Goal: Task Accomplishment & Management: Use online tool/utility

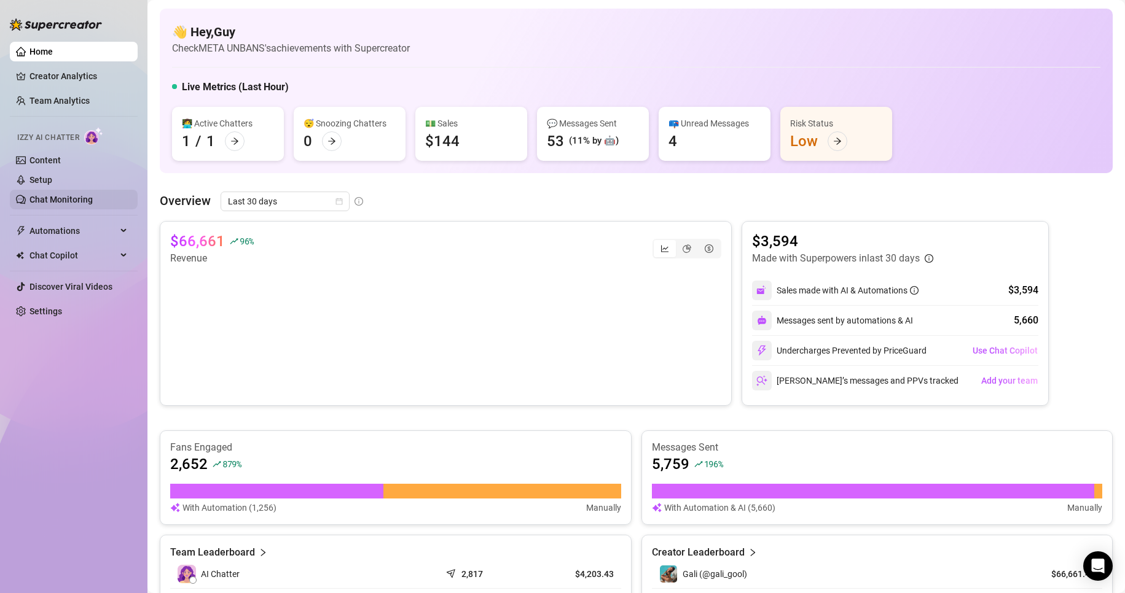
click at [79, 196] on link "Chat Monitoring" at bounding box center [60, 200] width 63 height 10
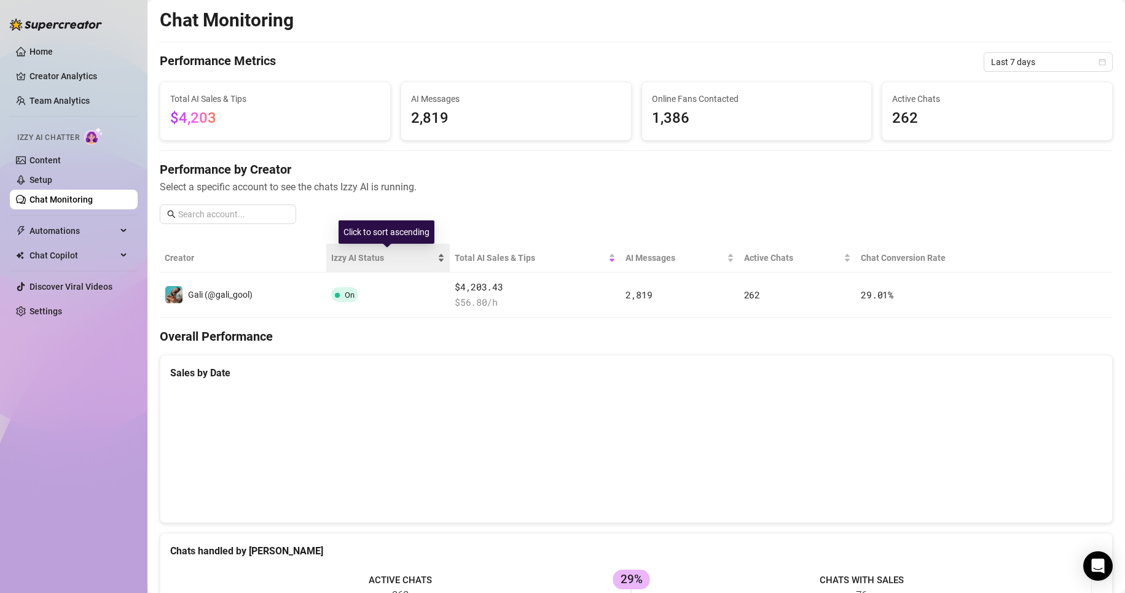
click at [397, 265] on div "Izzy AI Status" at bounding box center [388, 258] width 114 height 14
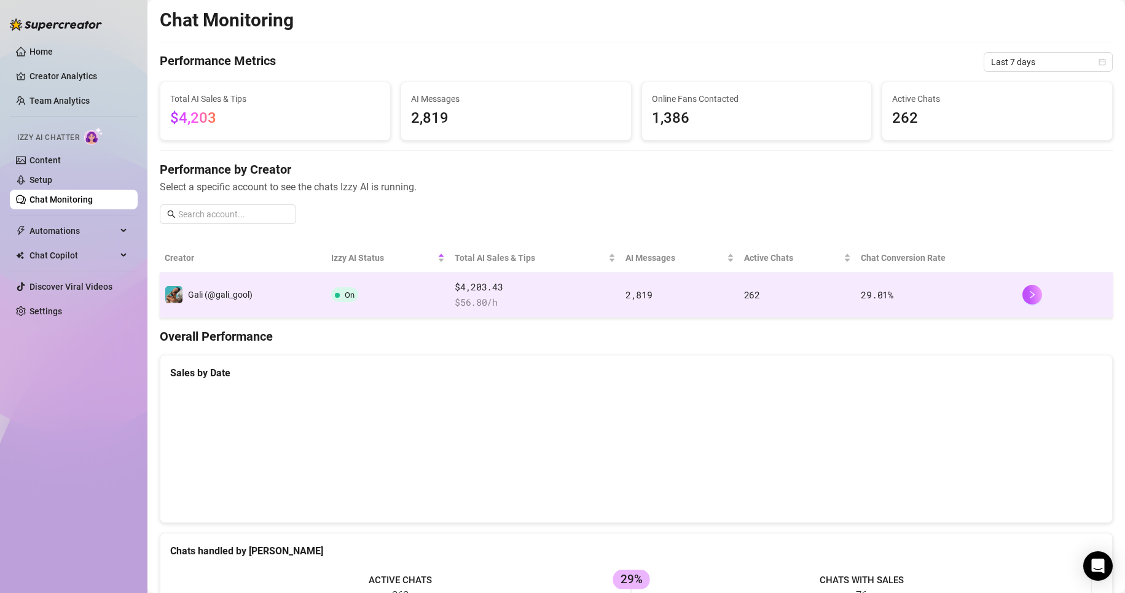
click at [400, 280] on td "On" at bounding box center [387, 295] width 123 height 45
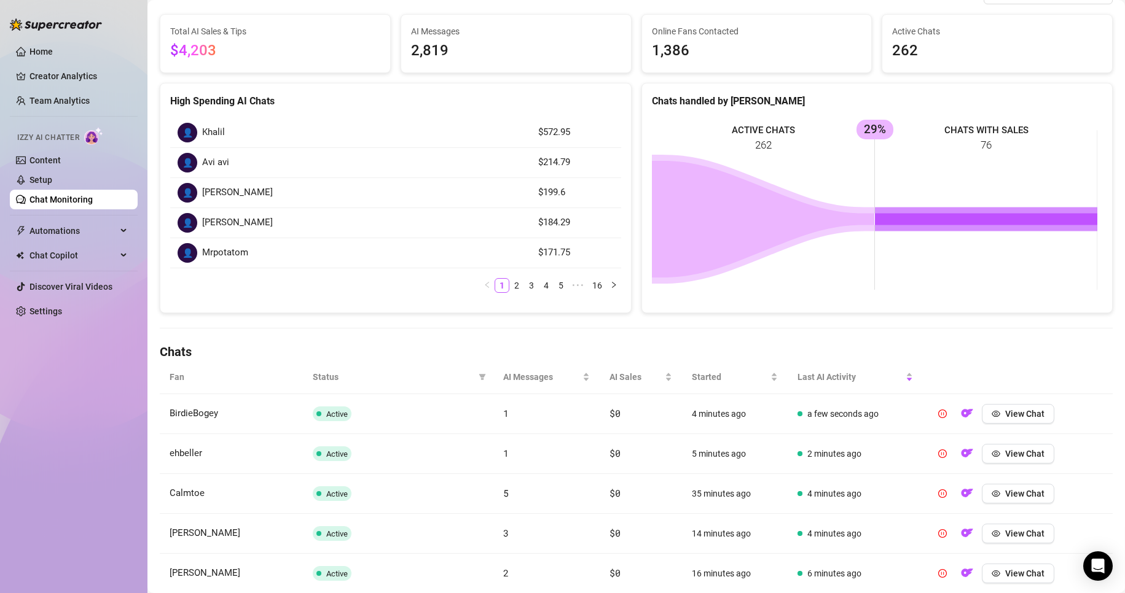
scroll to position [123, 0]
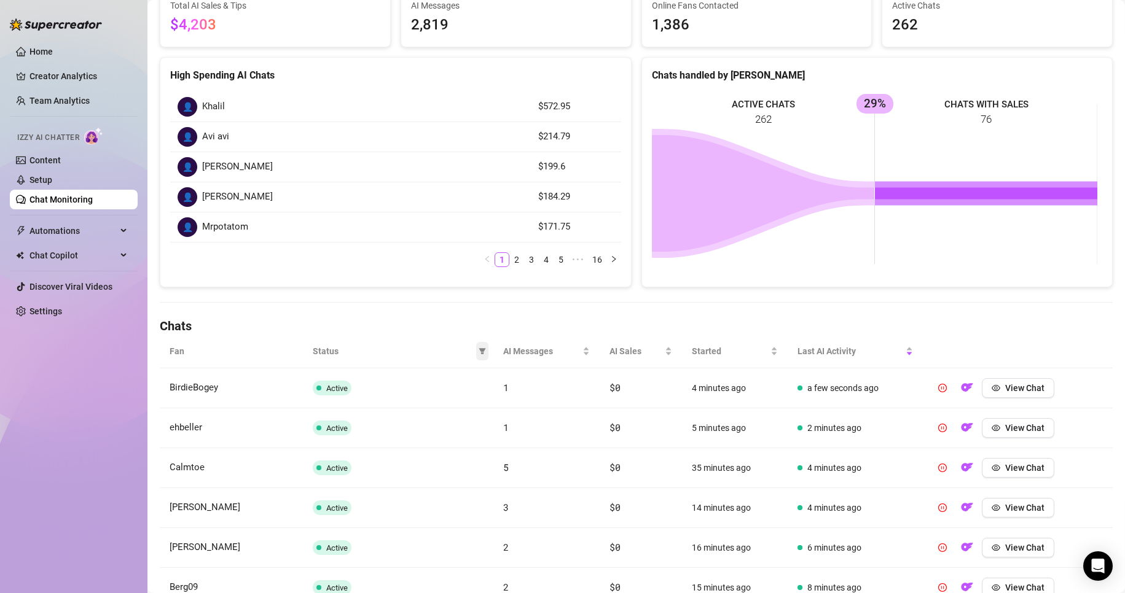
click at [479, 352] on icon "filter" at bounding box center [482, 351] width 7 height 7
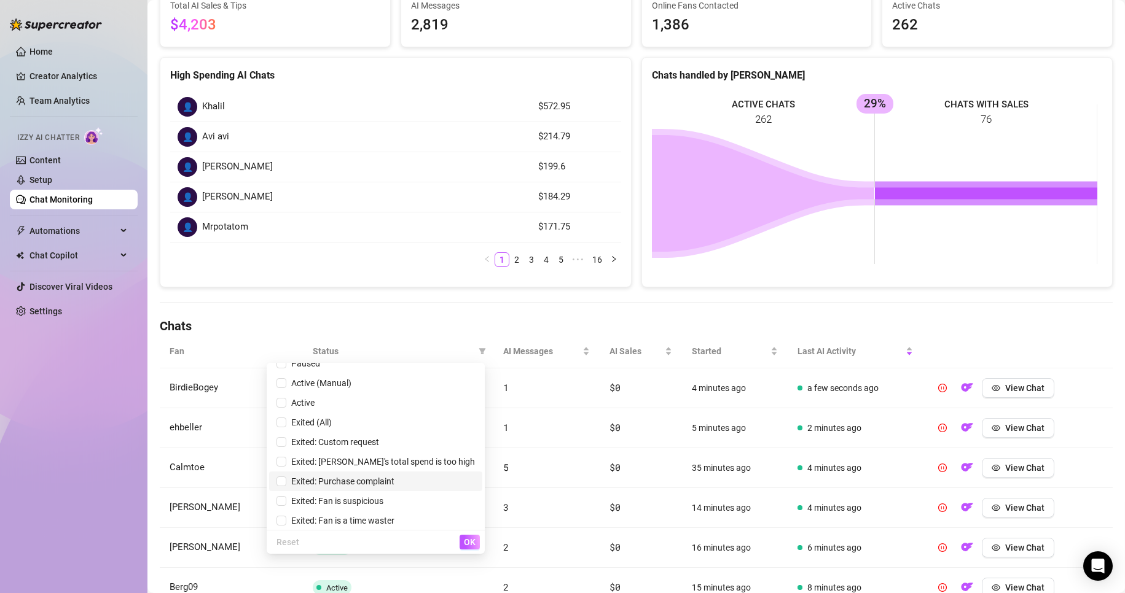
scroll to position [34, 0]
click at [383, 496] on span "Exited: Fan is suspicious" at bounding box center [334, 498] width 97 height 10
checkbox input "true"
click at [474, 546] on span "OK" at bounding box center [470, 542] width 12 height 10
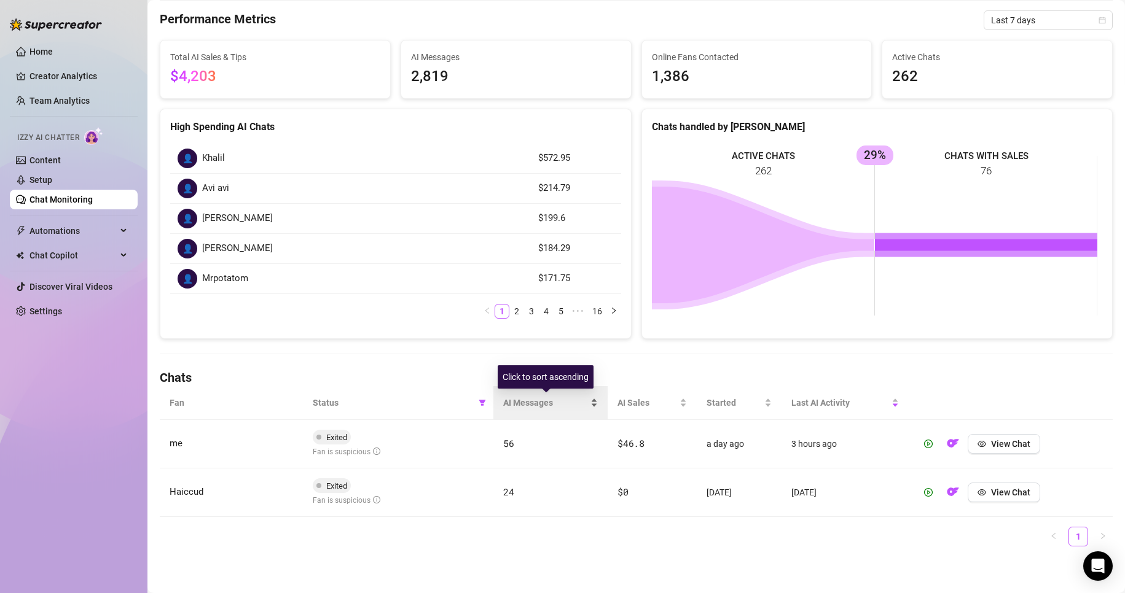
click at [510, 396] on div "AI Messages" at bounding box center [550, 403] width 95 height 14
click at [486, 401] on th "Status" at bounding box center [398, 403] width 190 height 34
click at [483, 401] on span at bounding box center [482, 403] width 12 height 18
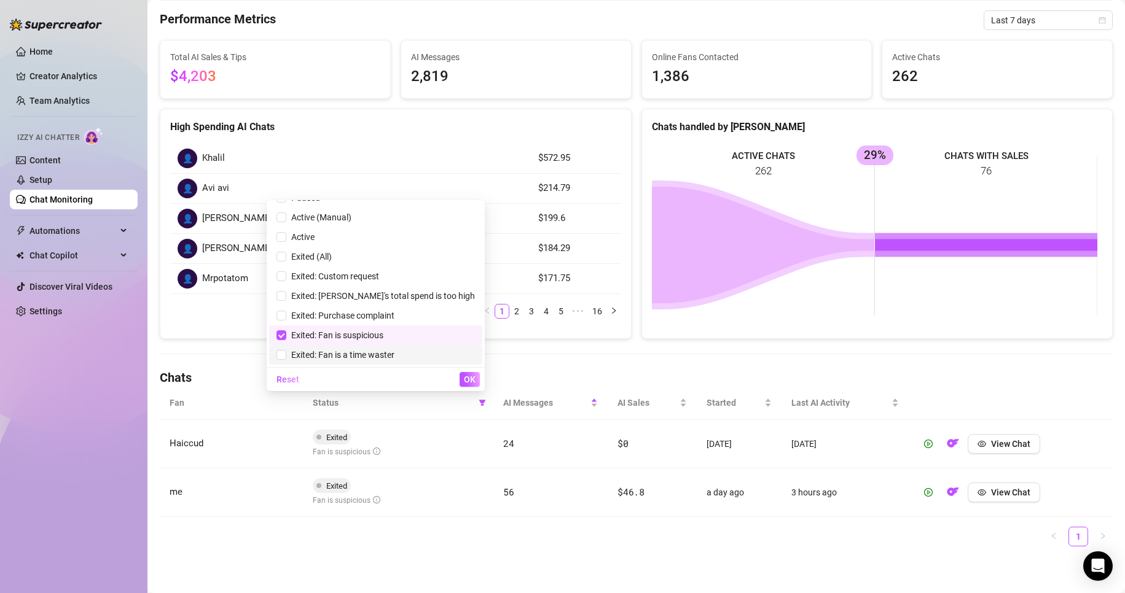
click at [394, 356] on span "Exited: Fan is a time waster" at bounding box center [340, 355] width 108 height 10
checkbox input "true"
click at [383, 337] on span "Exited: Fan is suspicious" at bounding box center [334, 335] width 97 height 10
checkbox input "false"
click at [455, 373] on div "Reset OK" at bounding box center [376, 379] width 218 height 24
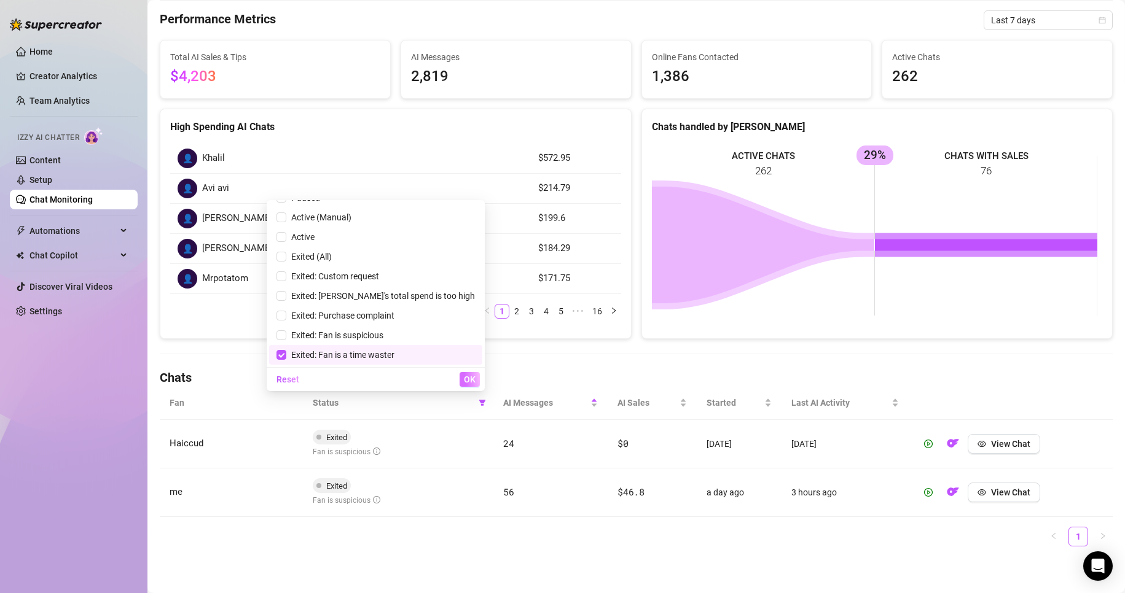
click at [464, 376] on span "OK" at bounding box center [470, 380] width 12 height 10
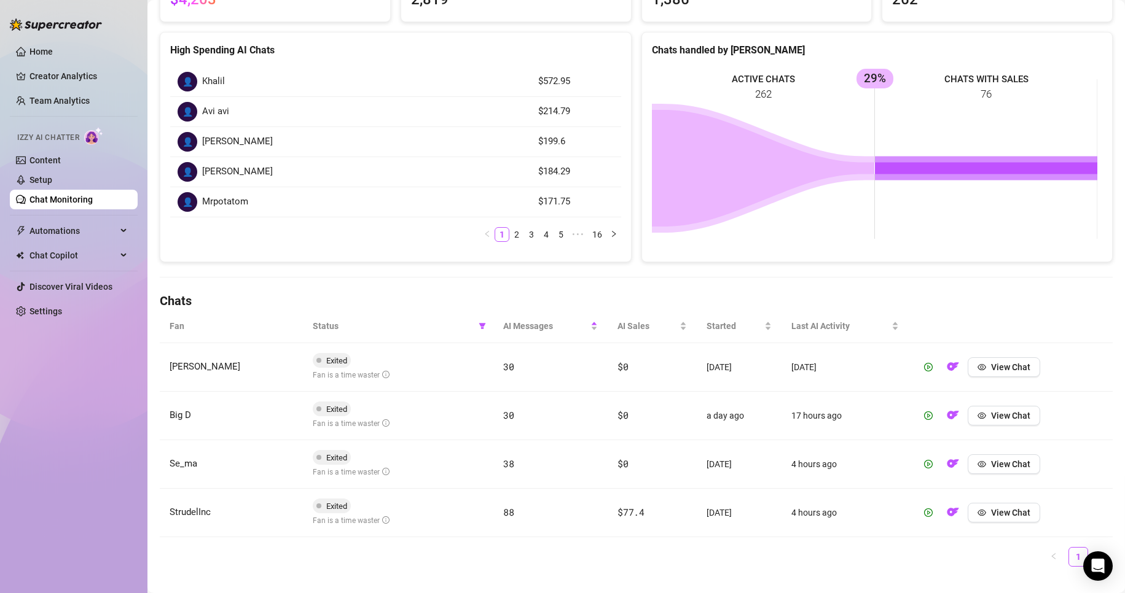
scroll to position [168, 0]
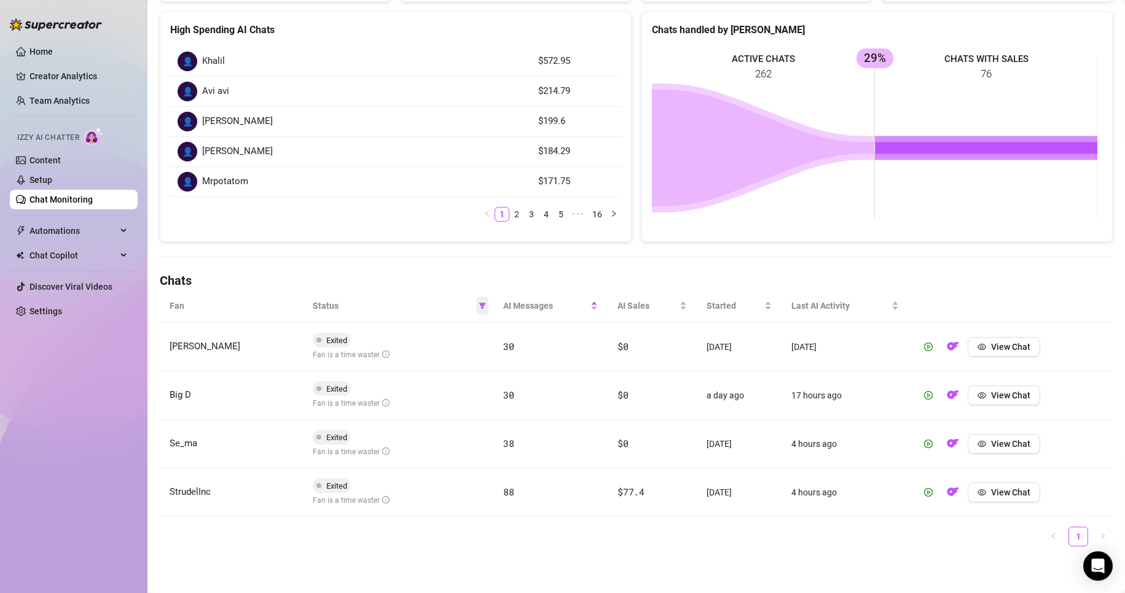
click at [479, 308] on icon "filter" at bounding box center [482, 305] width 7 height 7
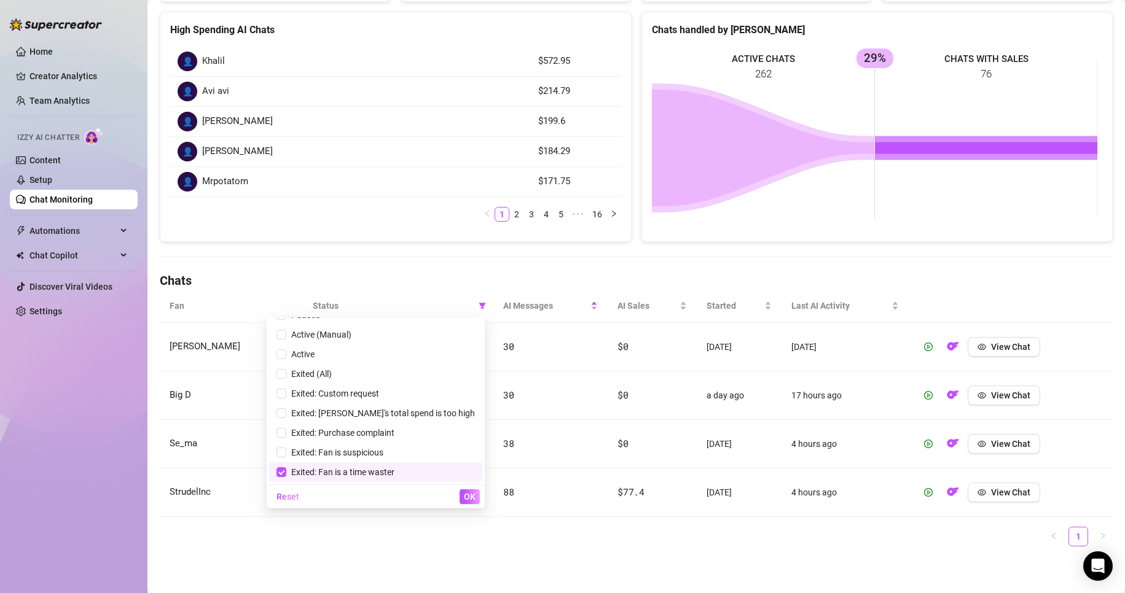
click at [363, 471] on span "Exited: Fan is a time waster" at bounding box center [340, 472] width 108 height 10
checkbox input "false"
click at [370, 428] on span "Exited: Purchase complaint" at bounding box center [340, 433] width 108 height 10
click at [478, 500] on button "OK" at bounding box center [469, 497] width 20 height 15
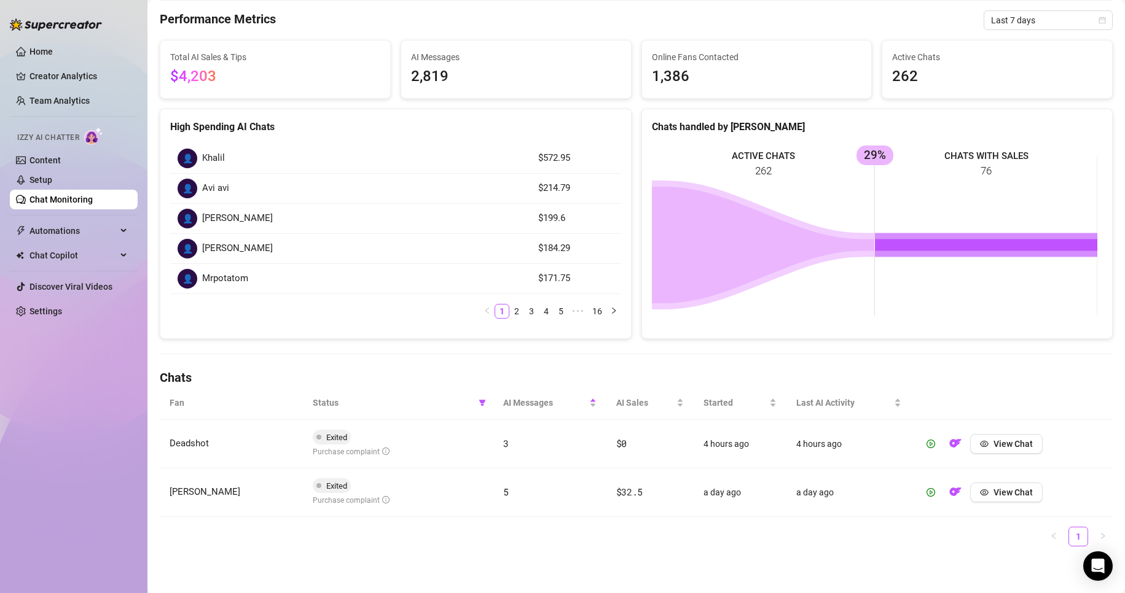
scroll to position [71, 0]
click at [476, 396] on span at bounding box center [482, 403] width 12 height 18
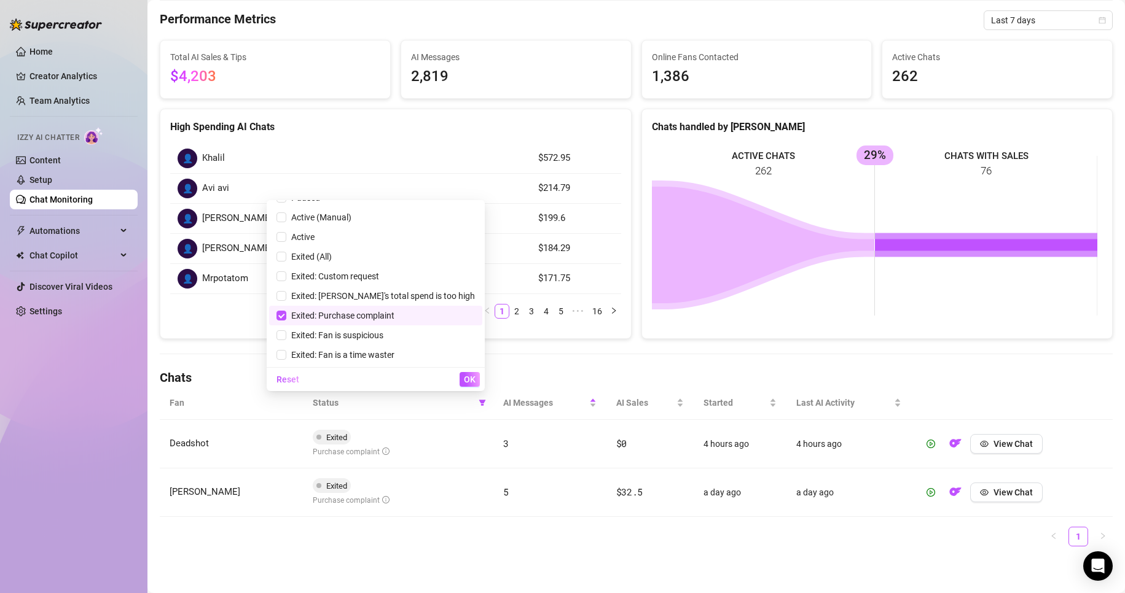
click at [351, 313] on span "Exited: Purchase complaint" at bounding box center [340, 316] width 108 height 10
checkbox input "false"
click at [371, 297] on span "Exited: [PERSON_NAME]'s total spend is too high" at bounding box center [380, 296] width 189 height 10
click at [469, 377] on span "OK" at bounding box center [470, 380] width 12 height 10
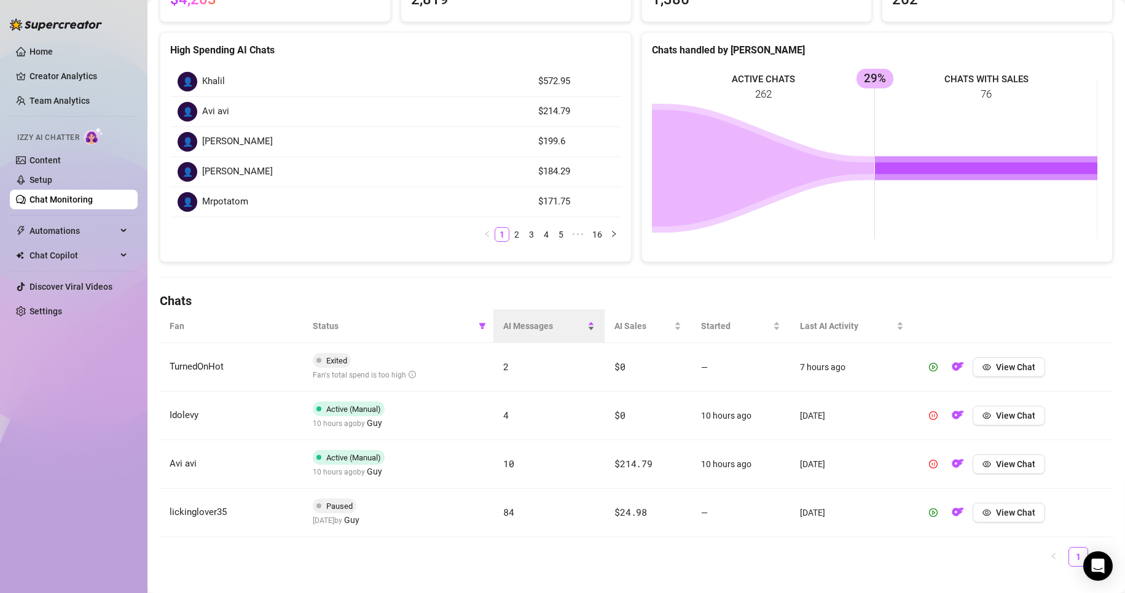
scroll to position [168, 0]
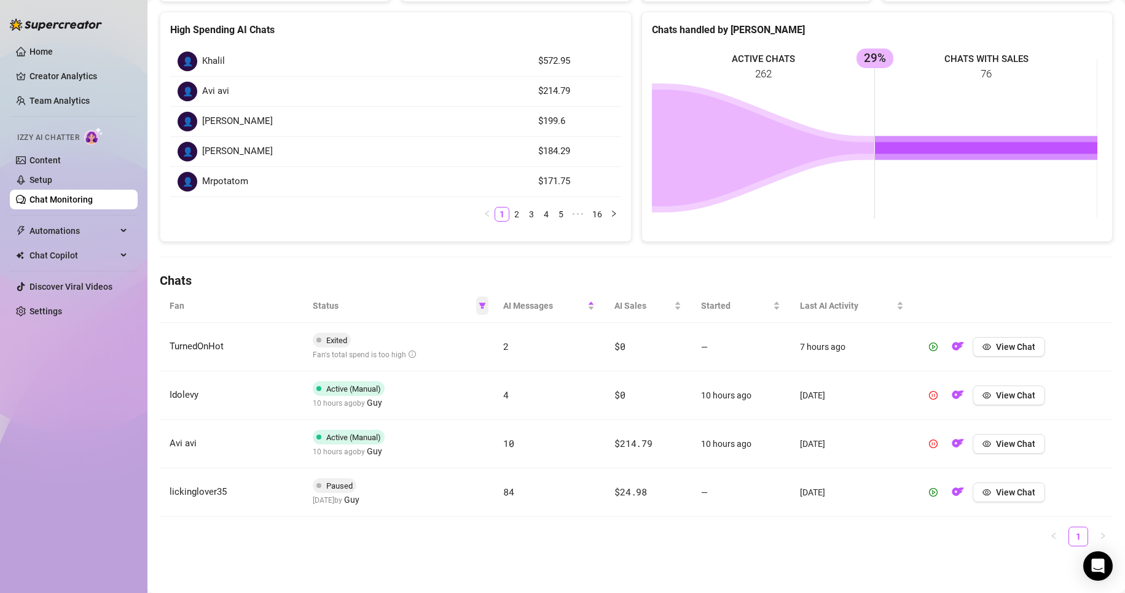
click at [479, 304] on icon "filter" at bounding box center [482, 306] width 7 height 6
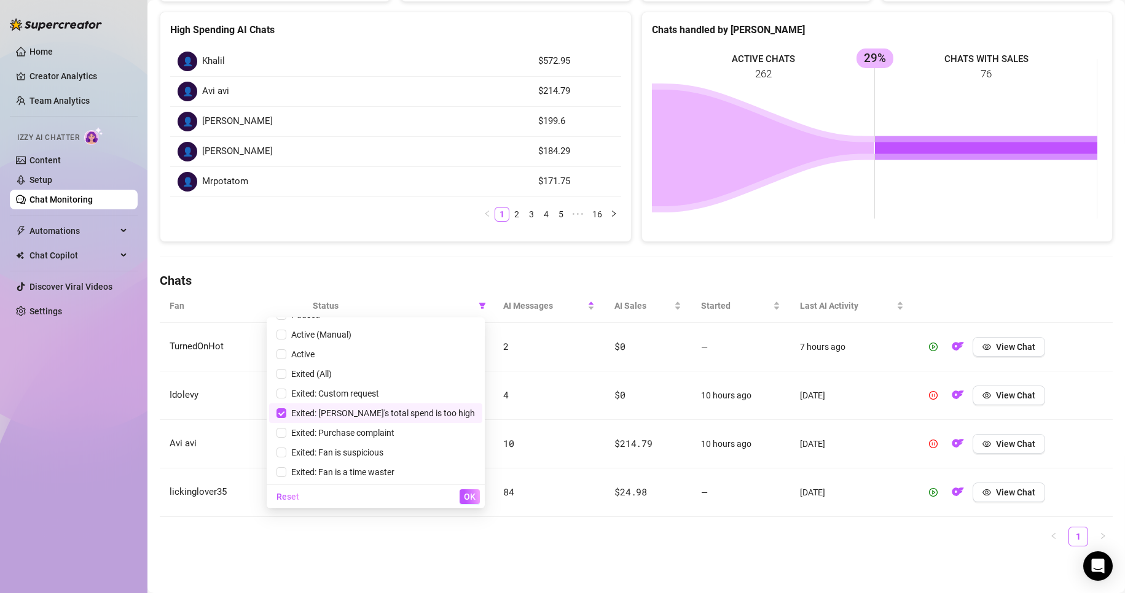
click at [373, 412] on span "Exited: [PERSON_NAME]'s total spend is too high" at bounding box center [380, 413] width 189 height 10
checkbox input "false"
click at [379, 397] on span "Exited: Custom request" at bounding box center [332, 394] width 93 height 10
checkbox input "true"
click at [470, 490] on button "OK" at bounding box center [469, 497] width 20 height 15
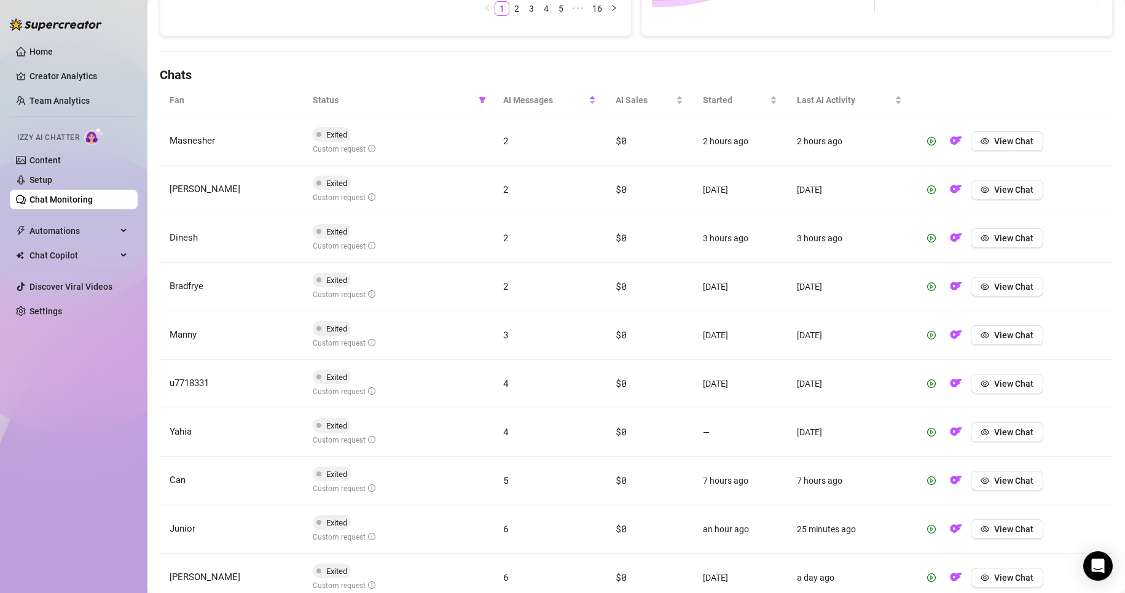
scroll to position [275, 0]
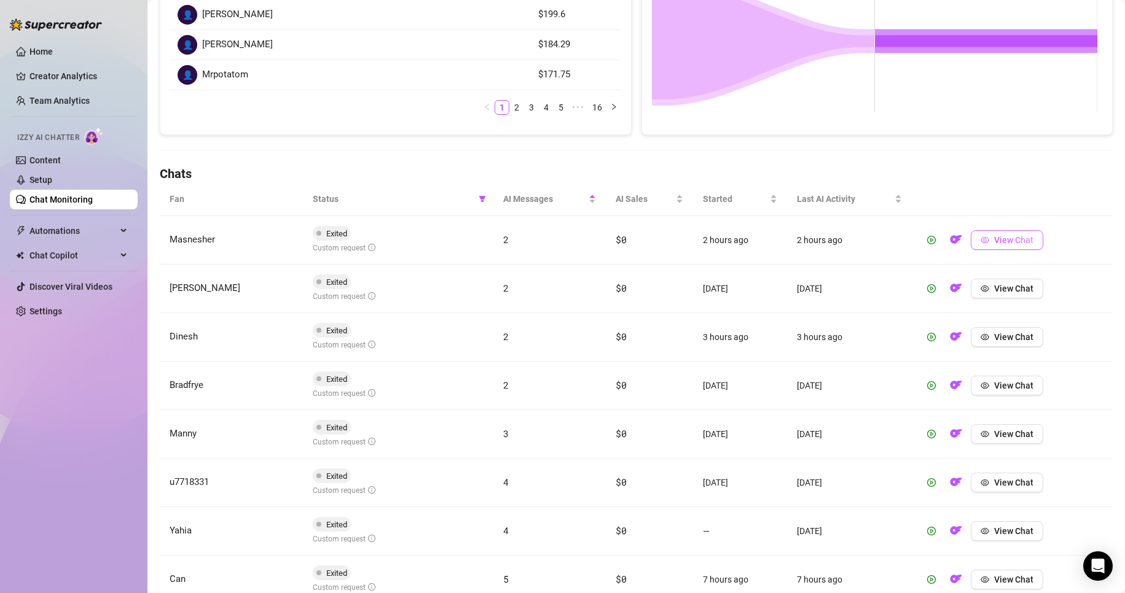
click at [994, 240] on span "View Chat" at bounding box center [1013, 240] width 39 height 10
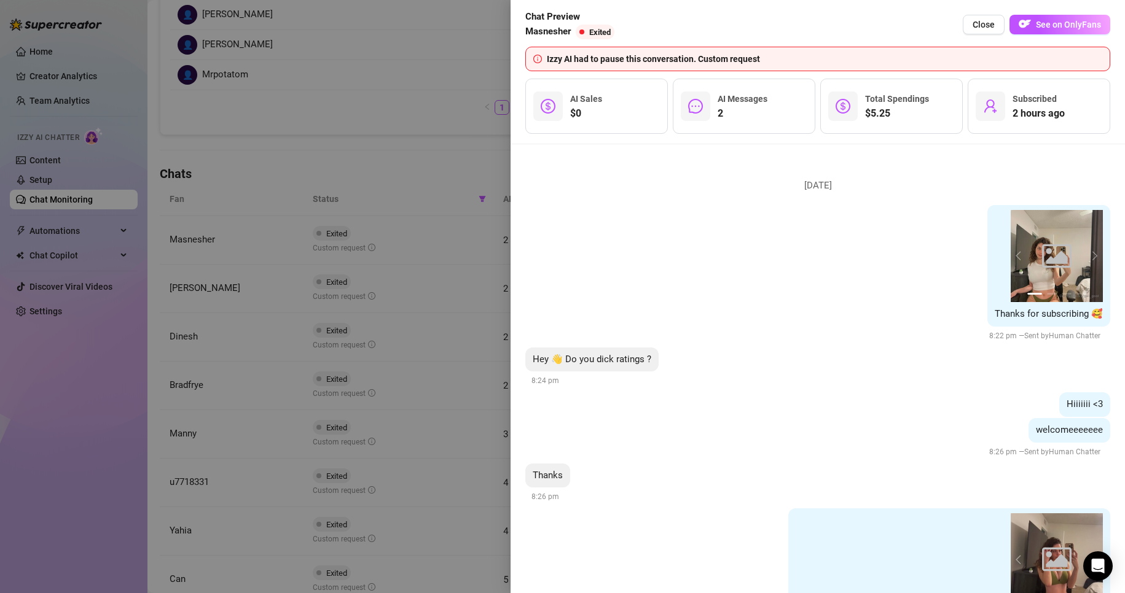
scroll to position [391, 0]
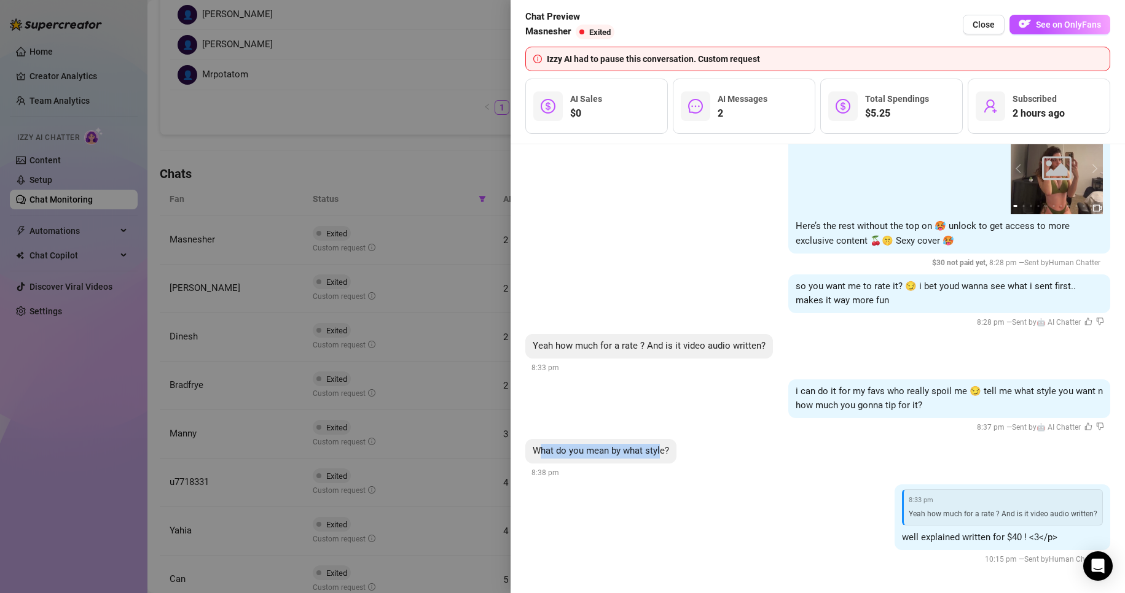
drag, startPoint x: 539, startPoint y: 454, endPoint x: 698, endPoint y: 454, distance: 159.1
click at [677, 453] on div "What do you mean by what style? 8:38 pm" at bounding box center [817, 459] width 585 height 41
click at [698, 454] on div "What do you mean by what style? 8:38 pm" at bounding box center [817, 459] width 585 height 41
click at [316, 318] on div at bounding box center [562, 296] width 1125 height 593
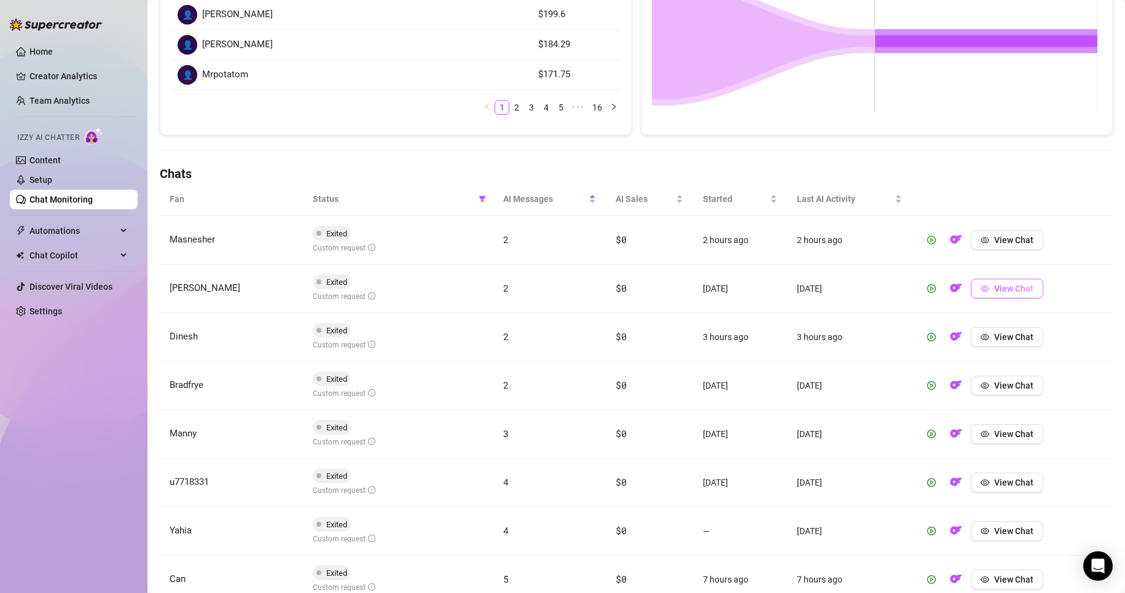
click at [1029, 286] on button "View Chat" at bounding box center [1007, 289] width 72 height 20
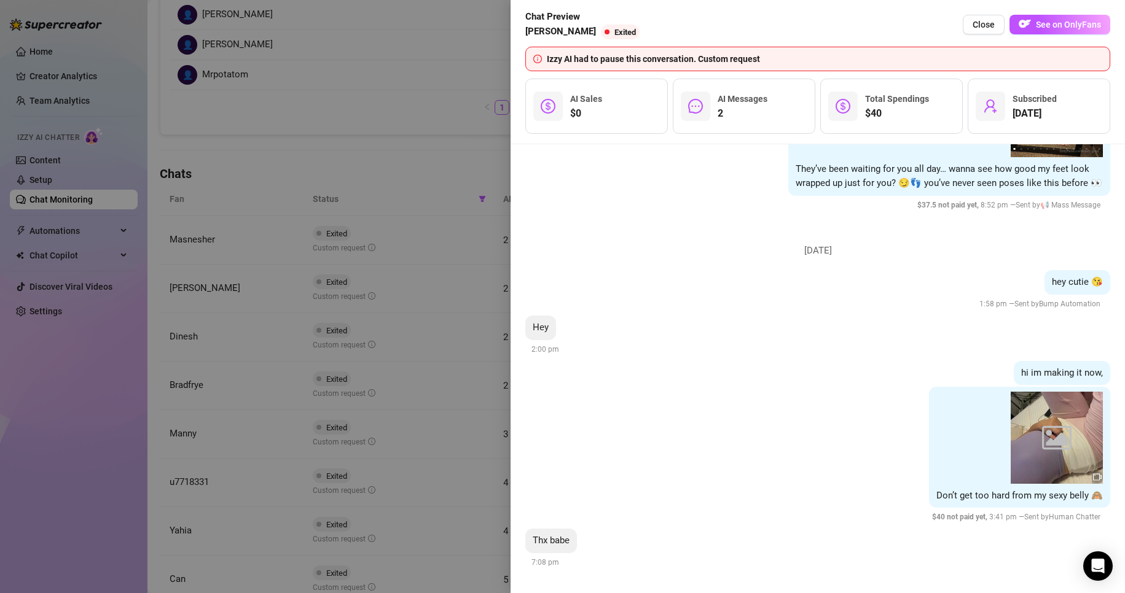
scroll to position [1882, 0]
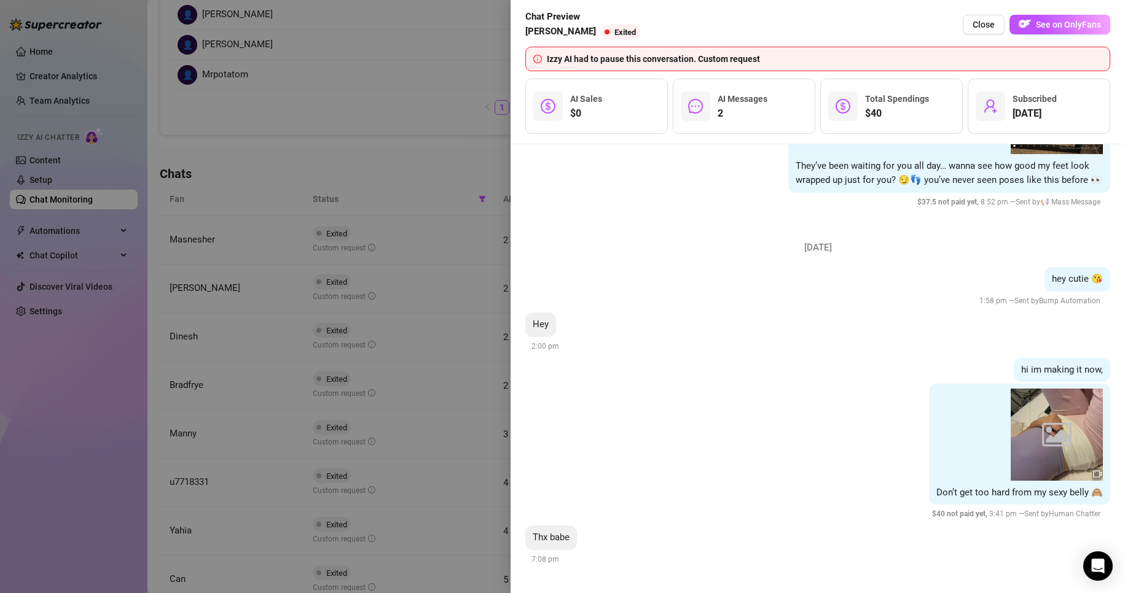
click at [384, 362] on div at bounding box center [562, 296] width 1125 height 593
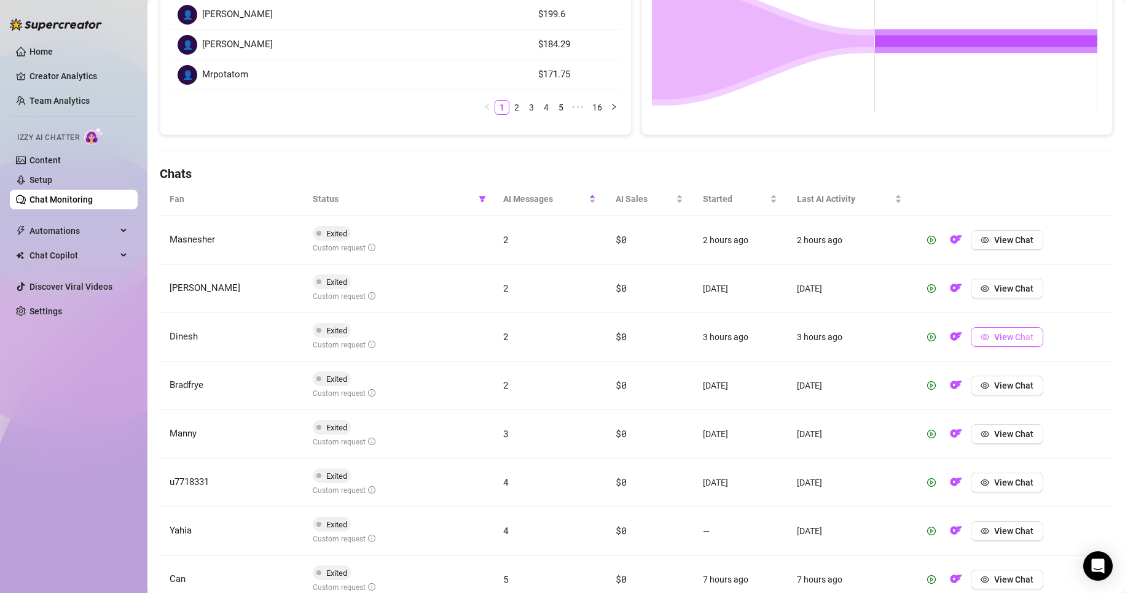
click at [994, 332] on span "View Chat" at bounding box center [1013, 337] width 39 height 10
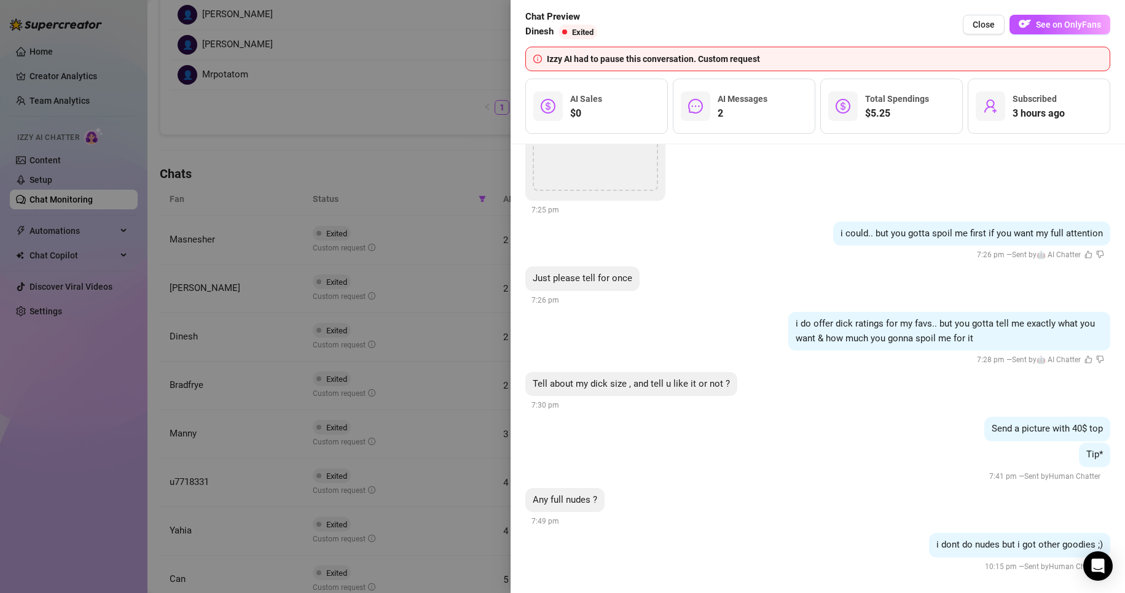
scroll to position [612, 0]
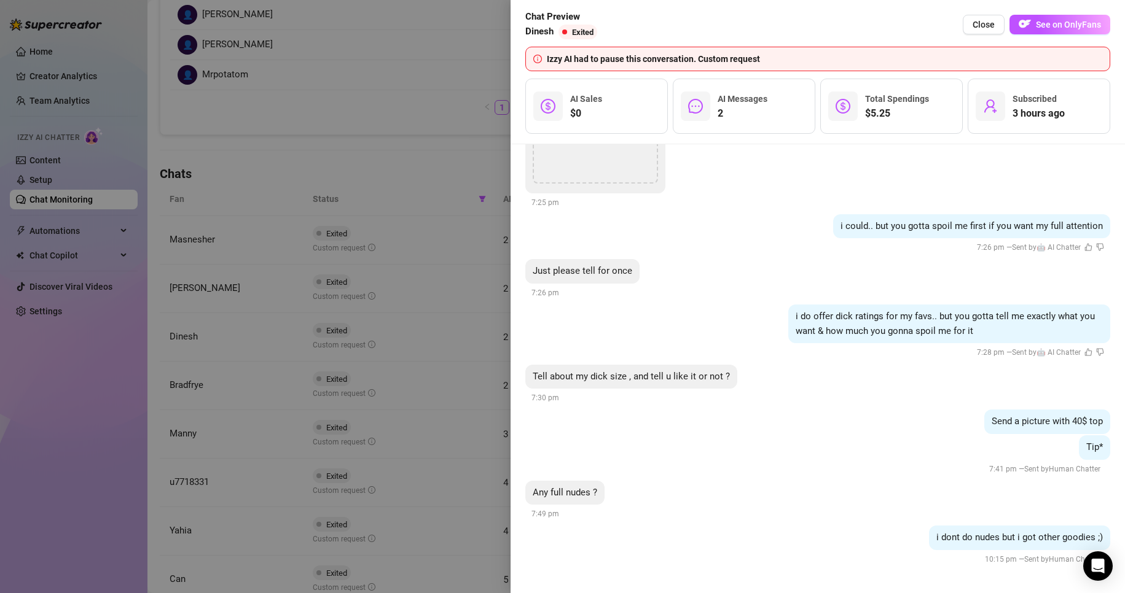
click at [336, 375] on div at bounding box center [562, 296] width 1125 height 593
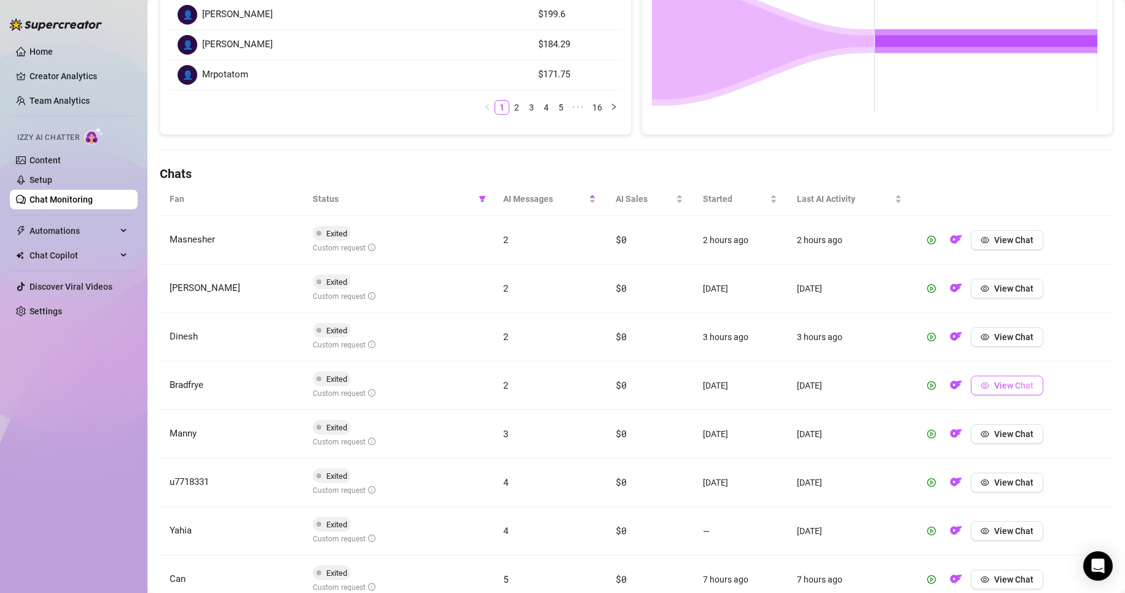
click at [996, 389] on span "View Chat" at bounding box center [1013, 386] width 39 height 10
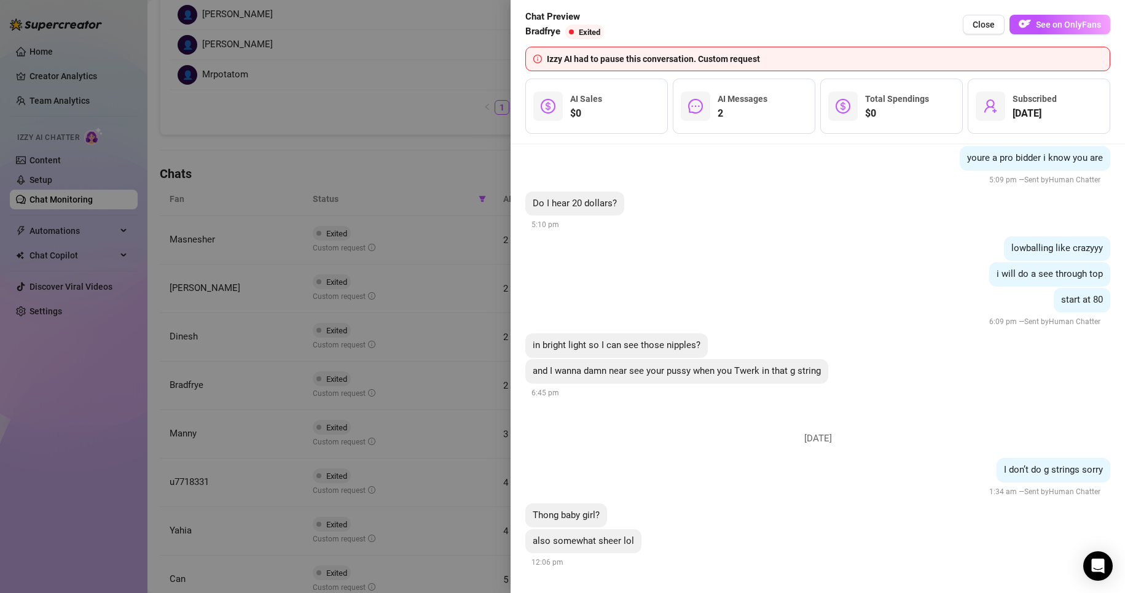
scroll to position [1439, 0]
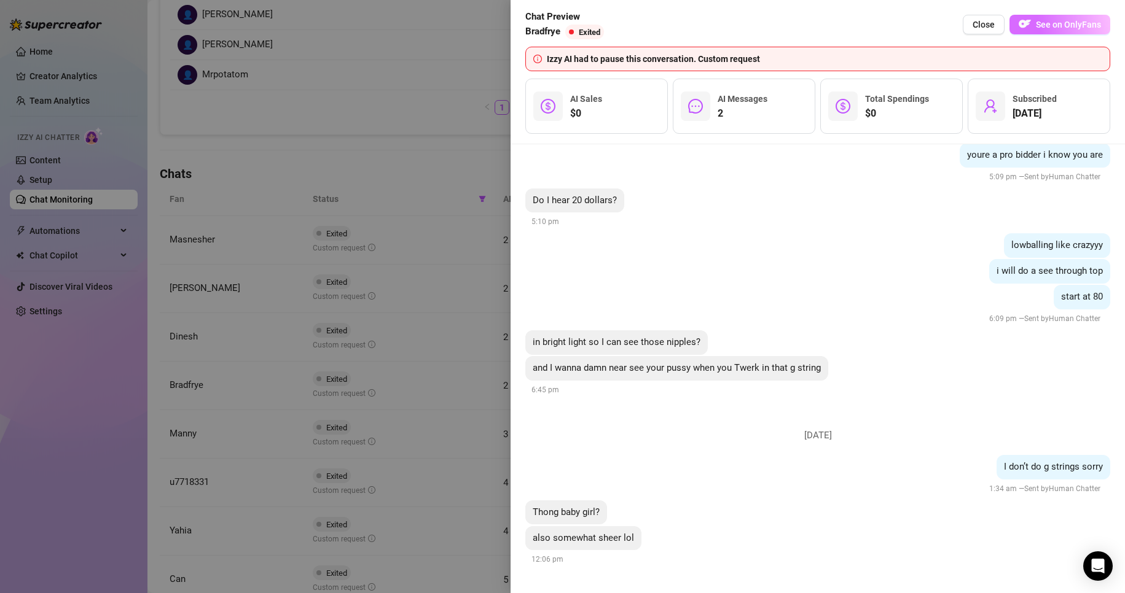
click at [1043, 26] on span "See on OnlyFans" at bounding box center [1068, 25] width 65 height 10
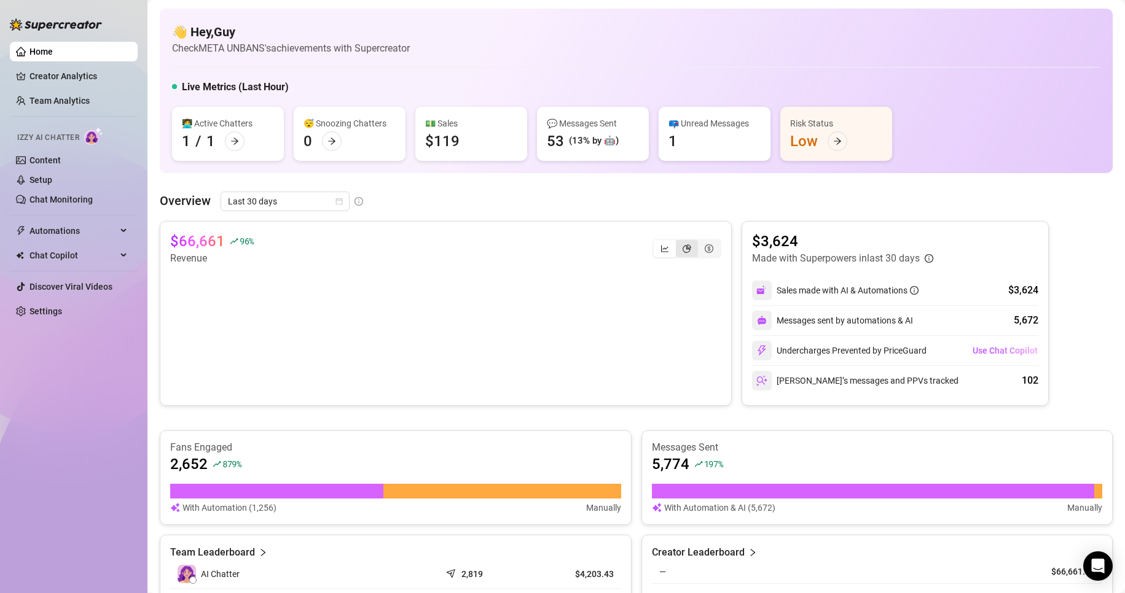
click at [536, 252] on div "segmented control" at bounding box center [687, 248] width 22 height 17
click at [536, 242] on input "segmented control" at bounding box center [679, 242] width 0 height 0
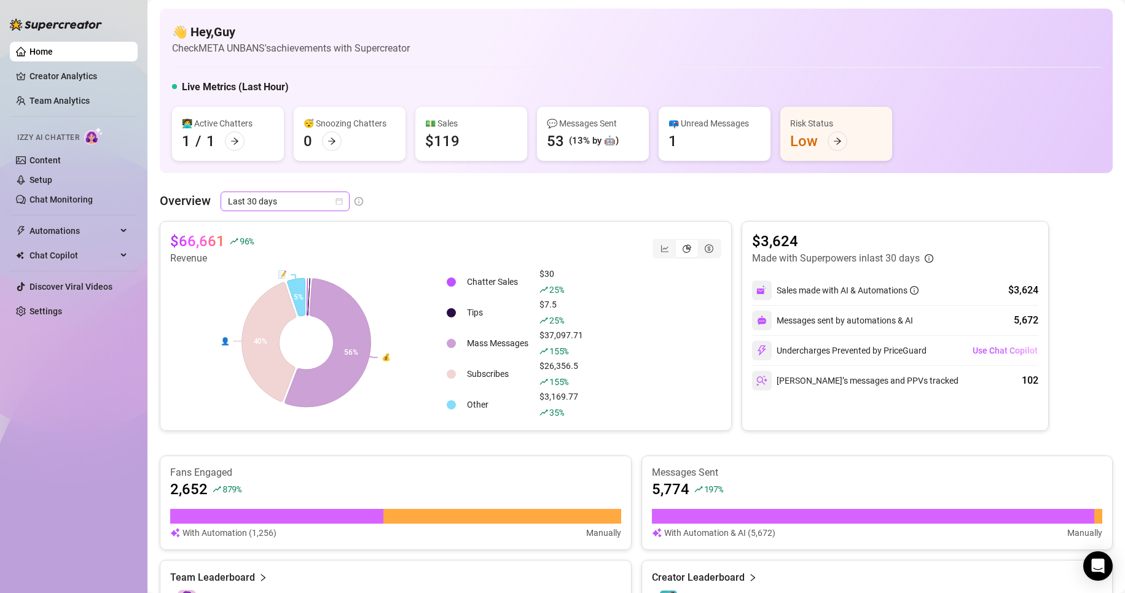
click at [247, 203] on span "Last 30 days" at bounding box center [285, 201] width 114 height 18
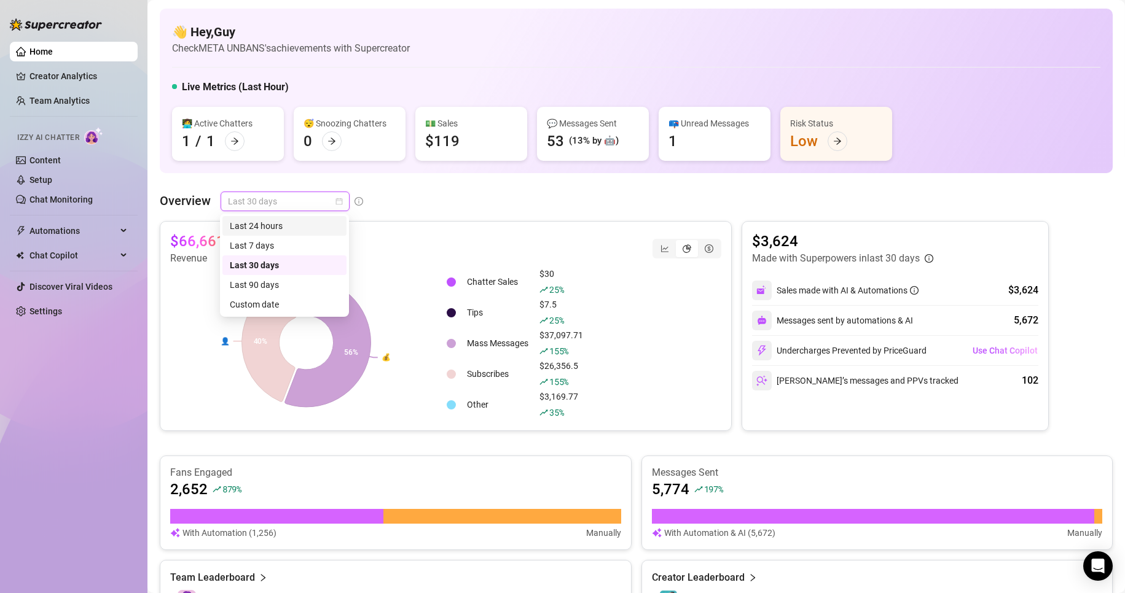
click at [266, 230] on div "Last 24 hours" at bounding box center [284, 226] width 109 height 14
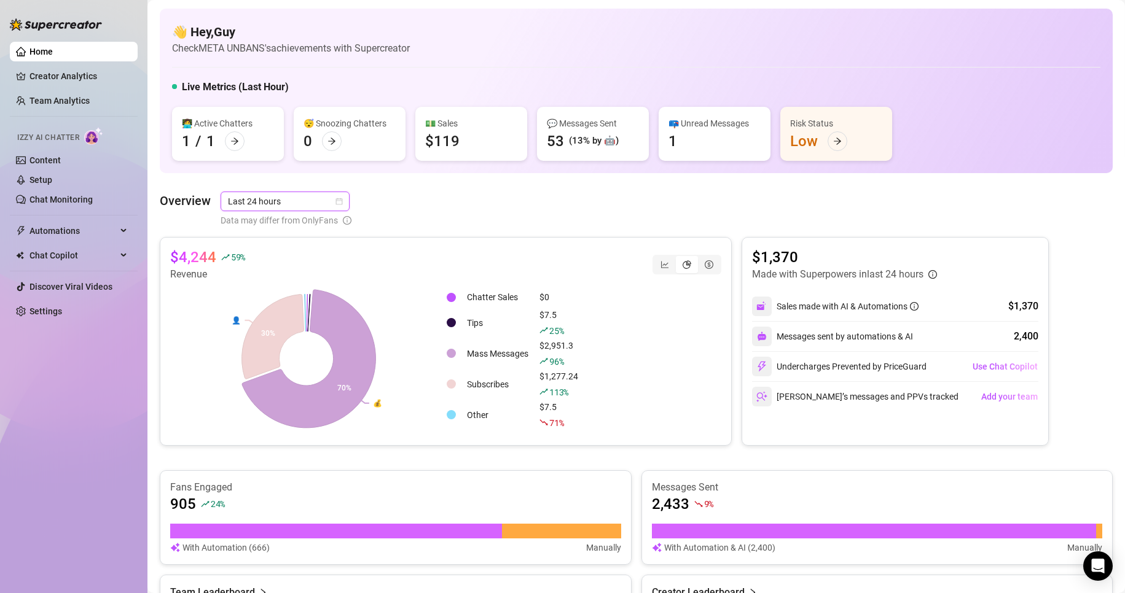
click at [351, 327] on icon at bounding box center [309, 359] width 134 height 138
click at [51, 155] on link "Content" at bounding box center [44, 160] width 31 height 10
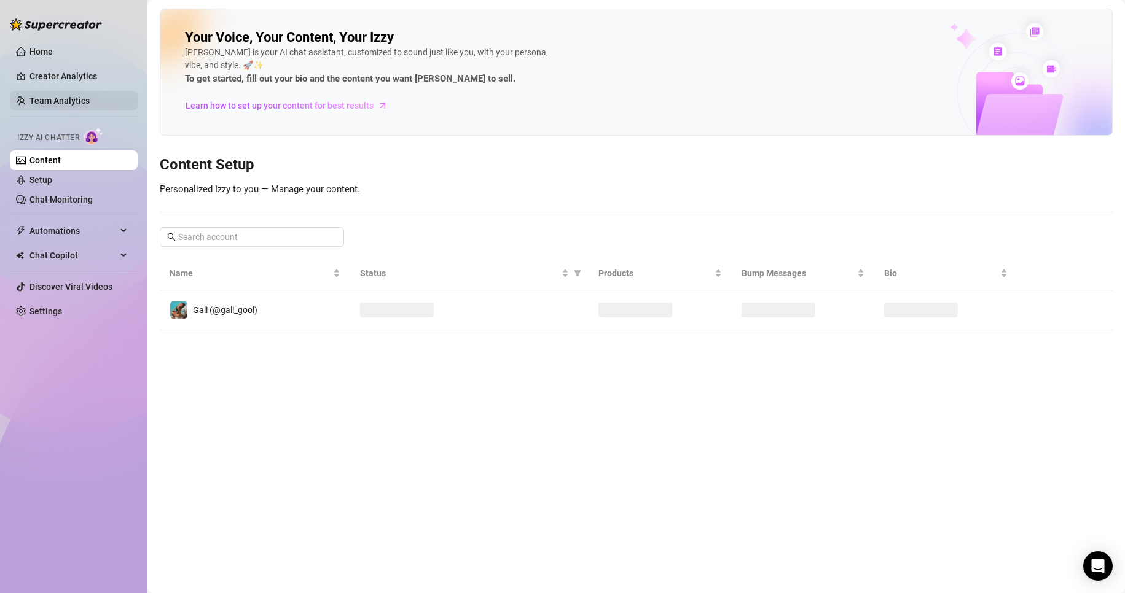
click at [63, 96] on link "Team Analytics" at bounding box center [59, 101] width 60 height 10
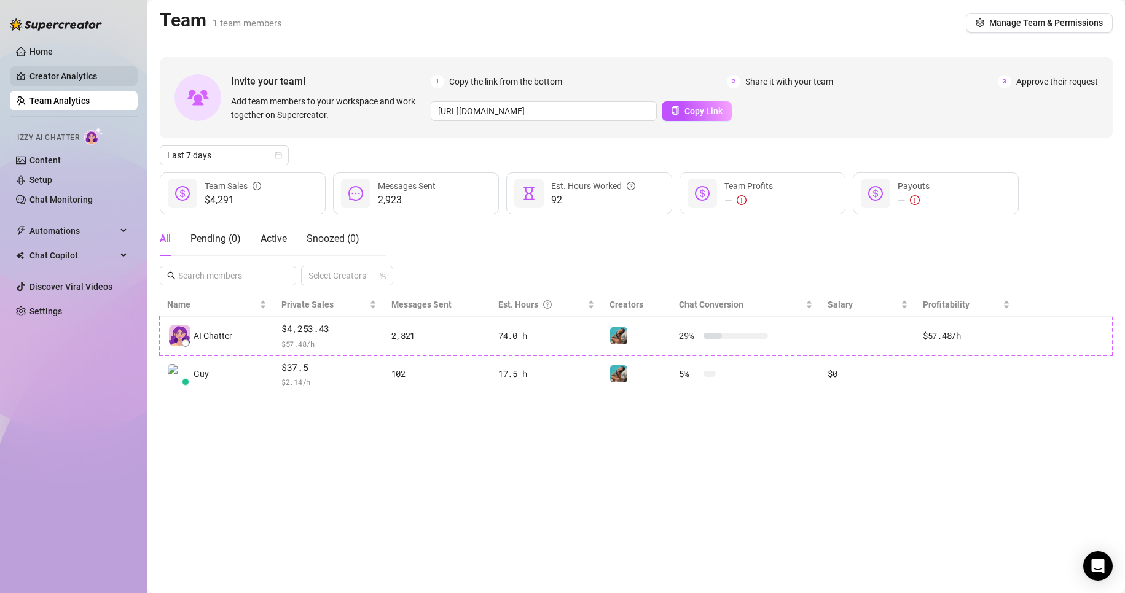
click at [86, 81] on link "Creator Analytics" at bounding box center [78, 76] width 98 height 20
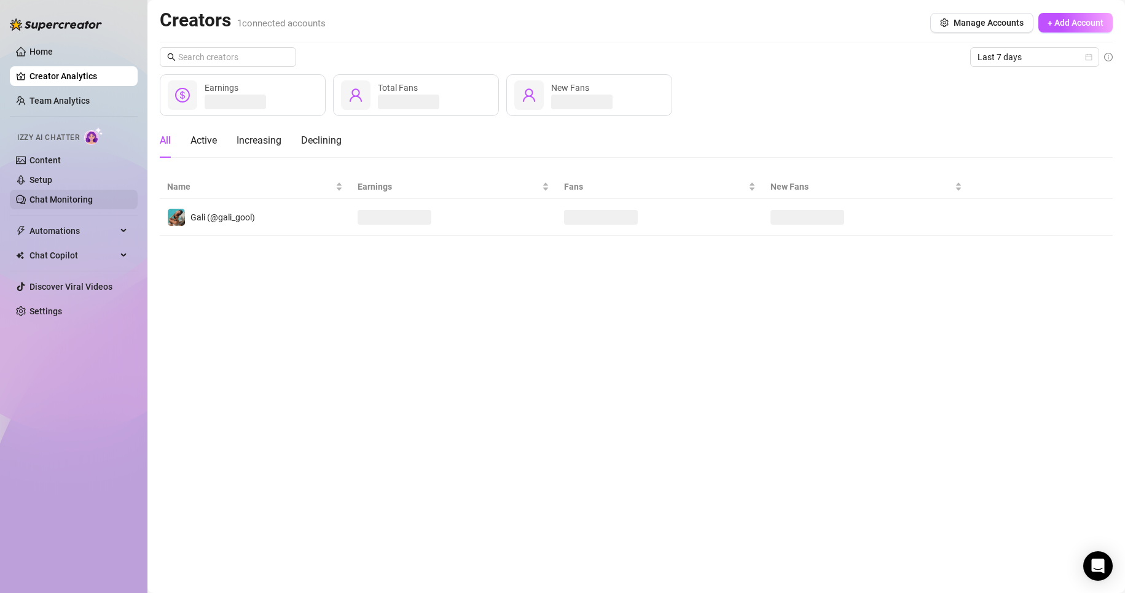
click at [69, 201] on link "Chat Monitoring" at bounding box center [60, 200] width 63 height 10
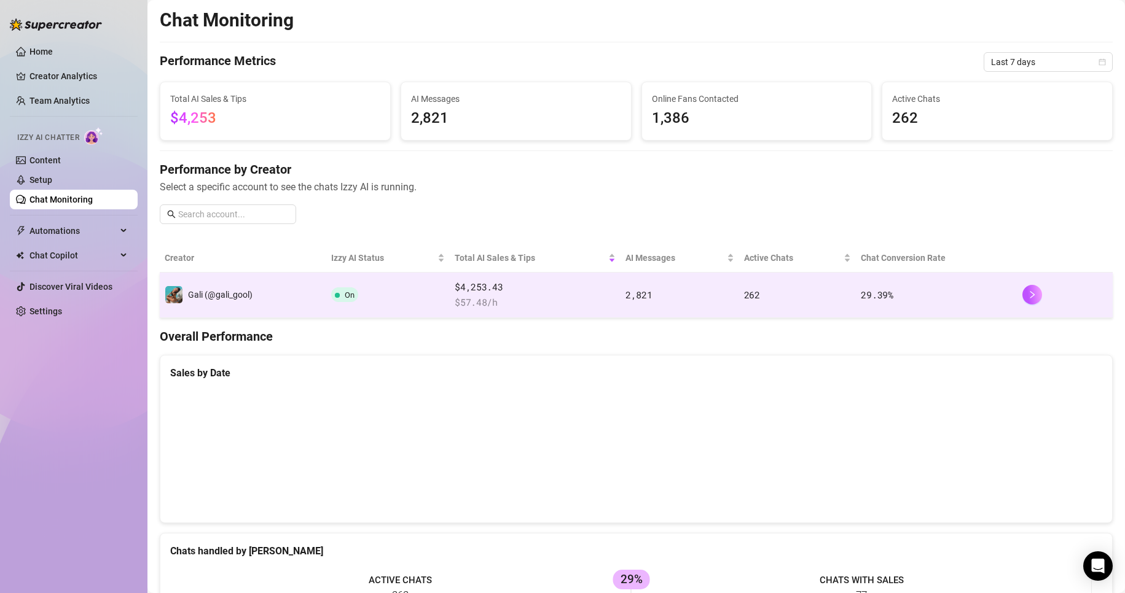
click at [327, 294] on td "On" at bounding box center [387, 295] width 123 height 45
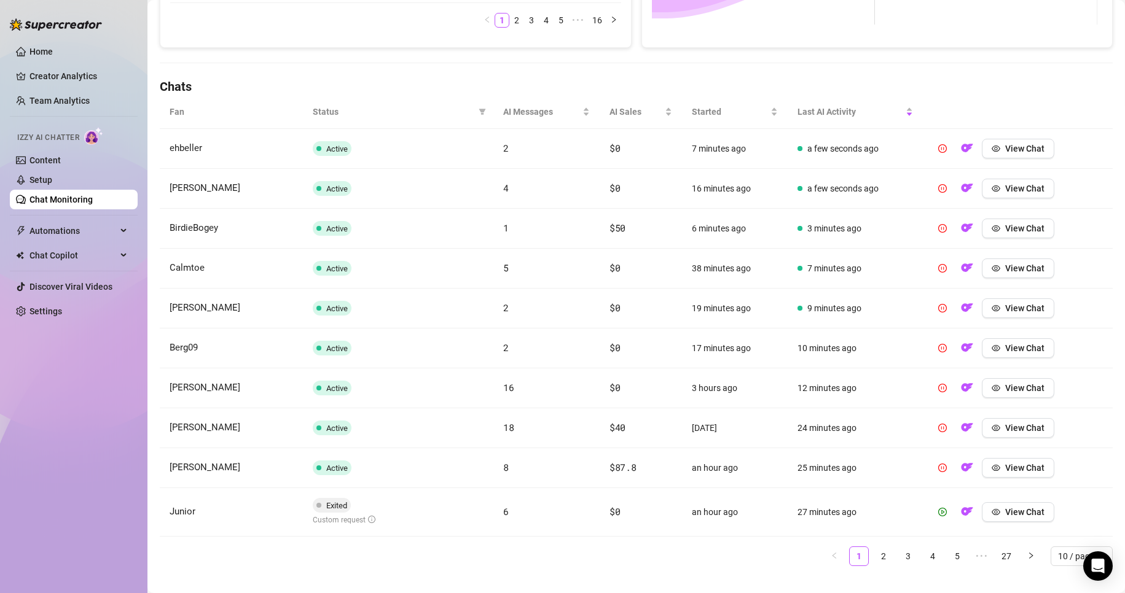
scroll to position [321, 0]
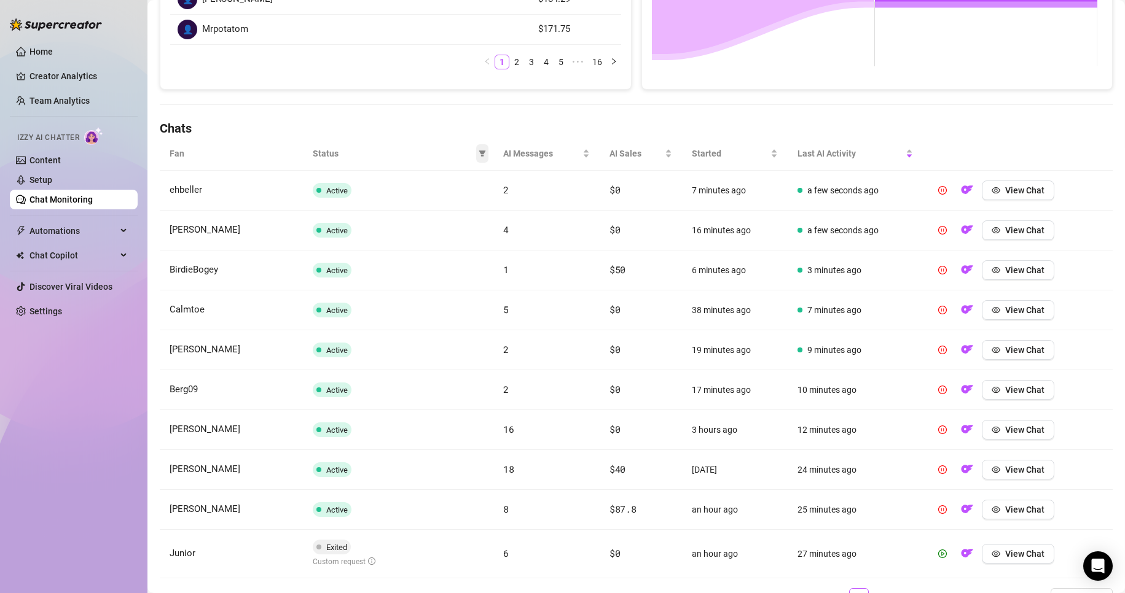
click at [479, 150] on icon "filter" at bounding box center [482, 153] width 7 height 7
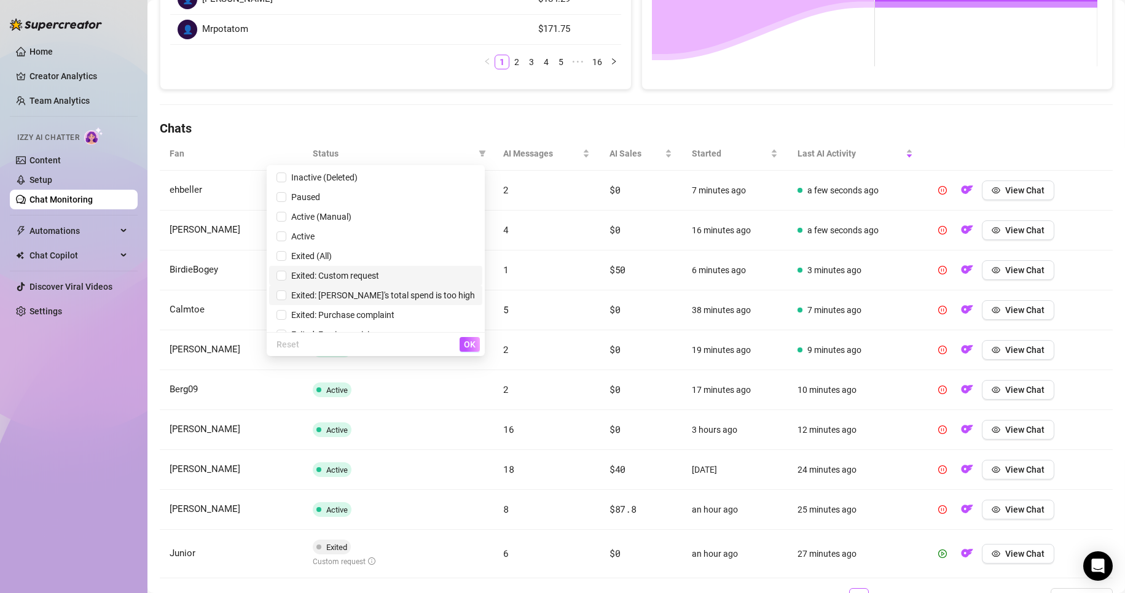
click at [379, 280] on span "Exited: Custom request" at bounding box center [332, 276] width 93 height 10
checkbox input "true"
click at [472, 327] on span "OK" at bounding box center [470, 345] width 12 height 10
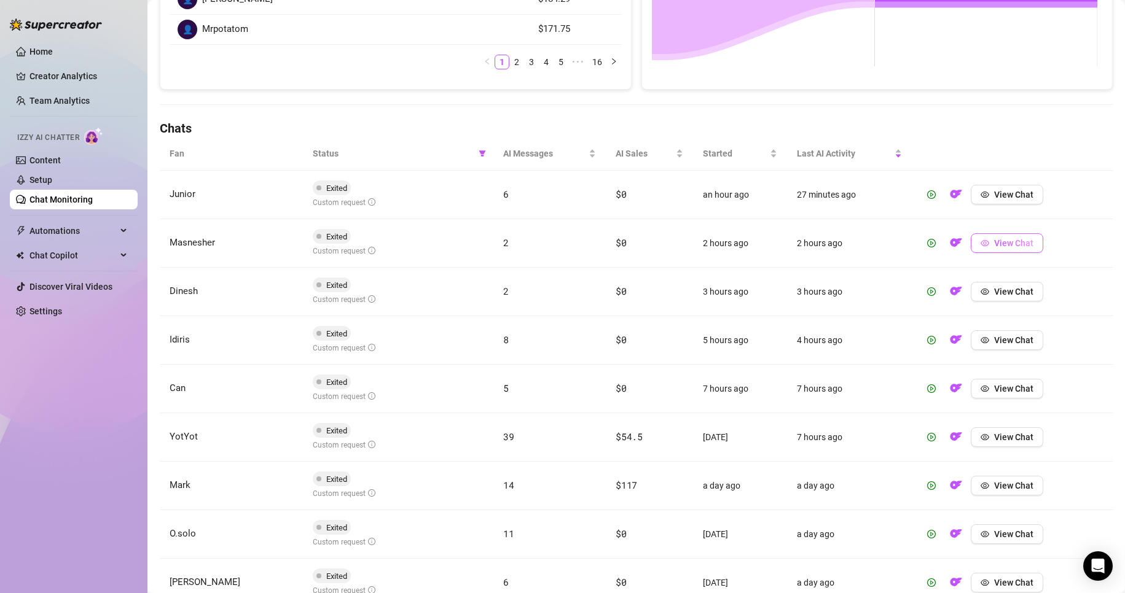
click at [536, 238] on span "View Chat" at bounding box center [1013, 243] width 39 height 10
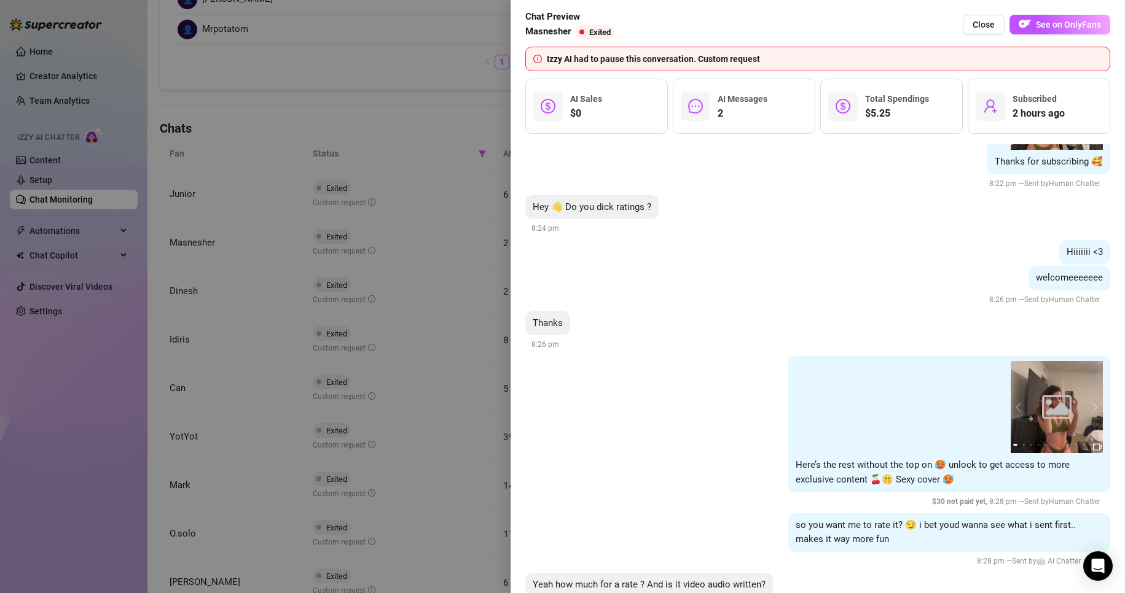
scroll to position [391, 0]
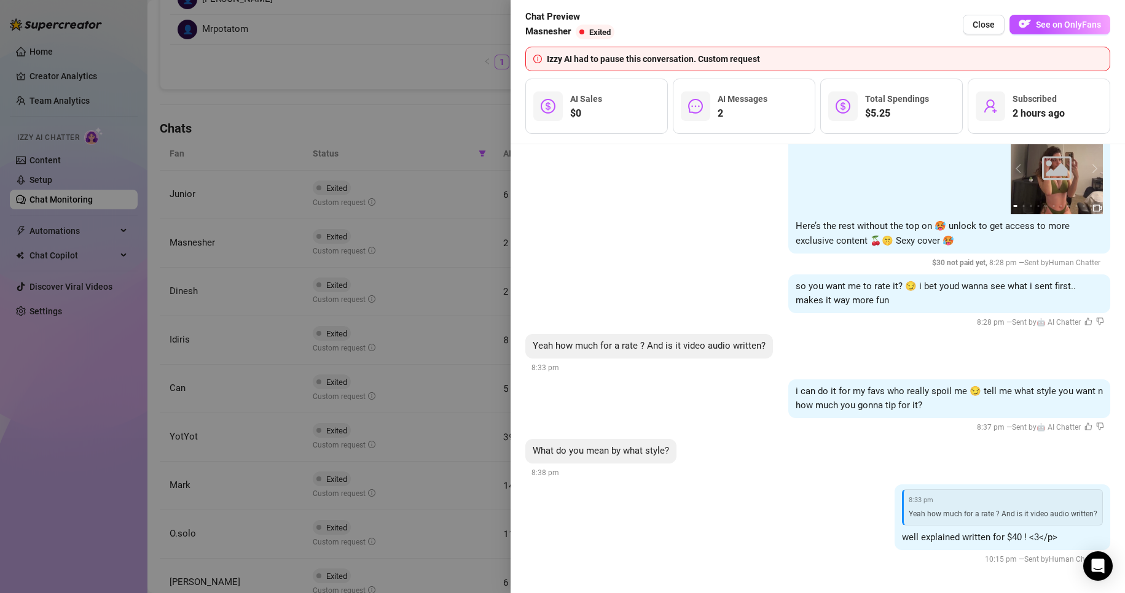
click at [431, 302] on div at bounding box center [562, 296] width 1125 height 593
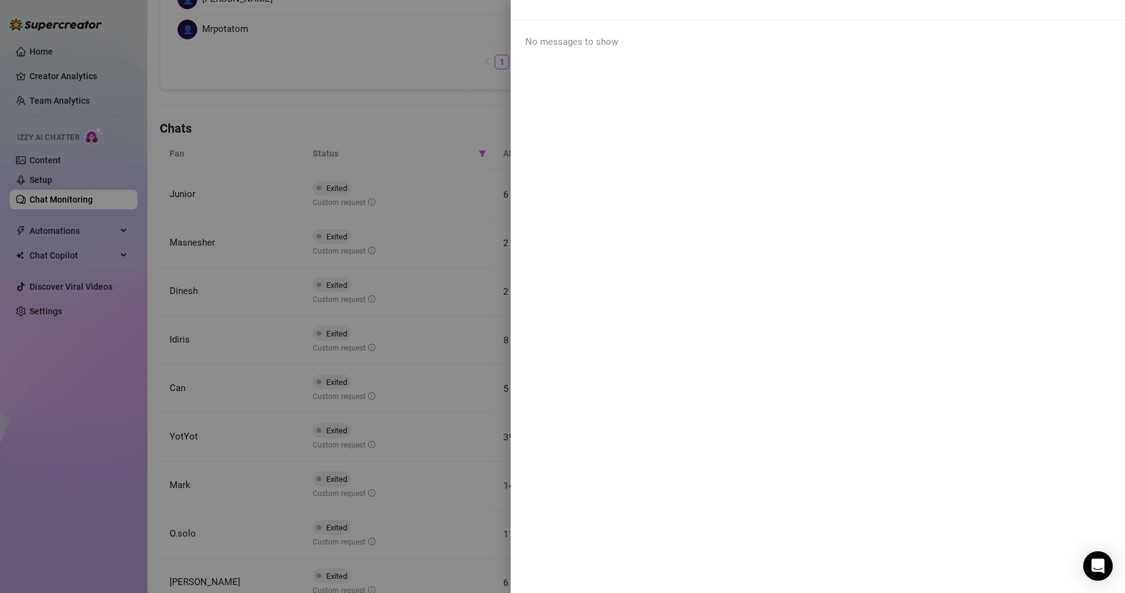
scroll to position [0, 0]
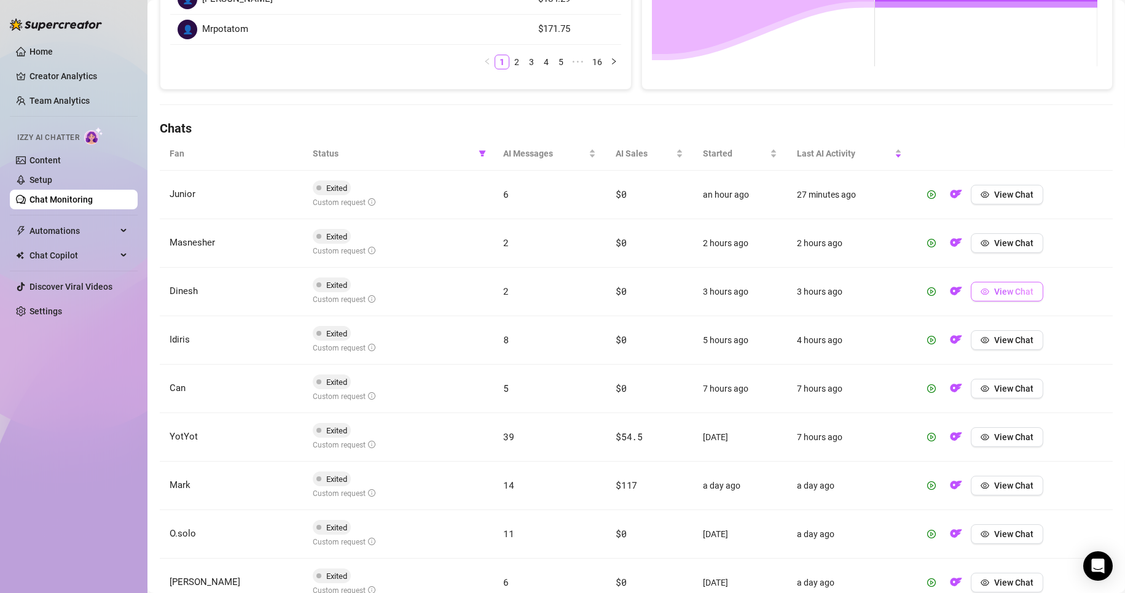
click at [536, 299] on button "View Chat" at bounding box center [1007, 292] width 72 height 20
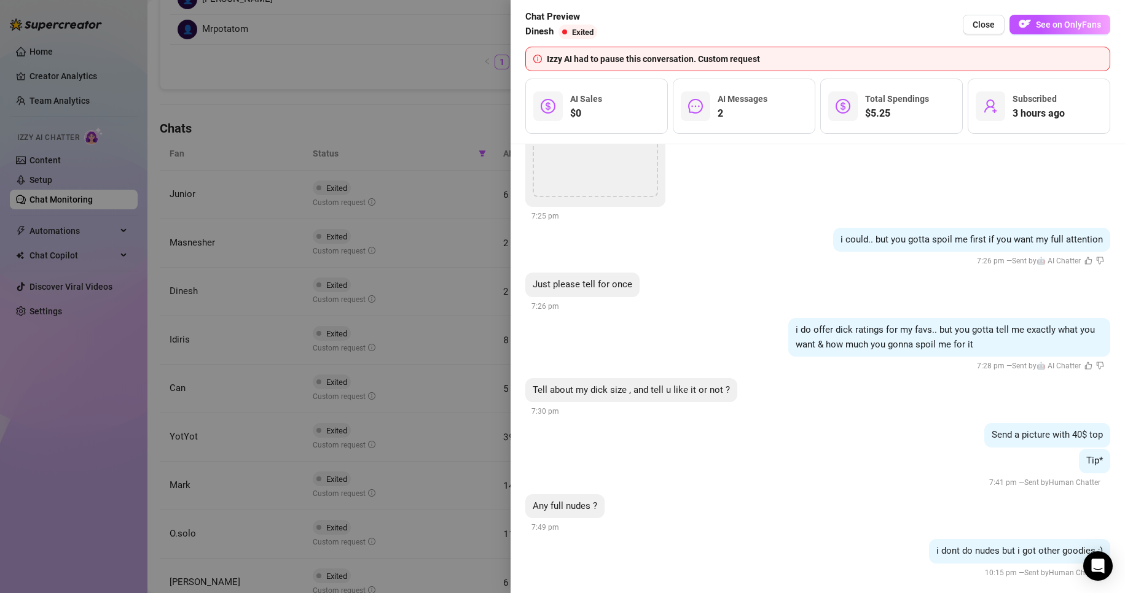
scroll to position [612, 0]
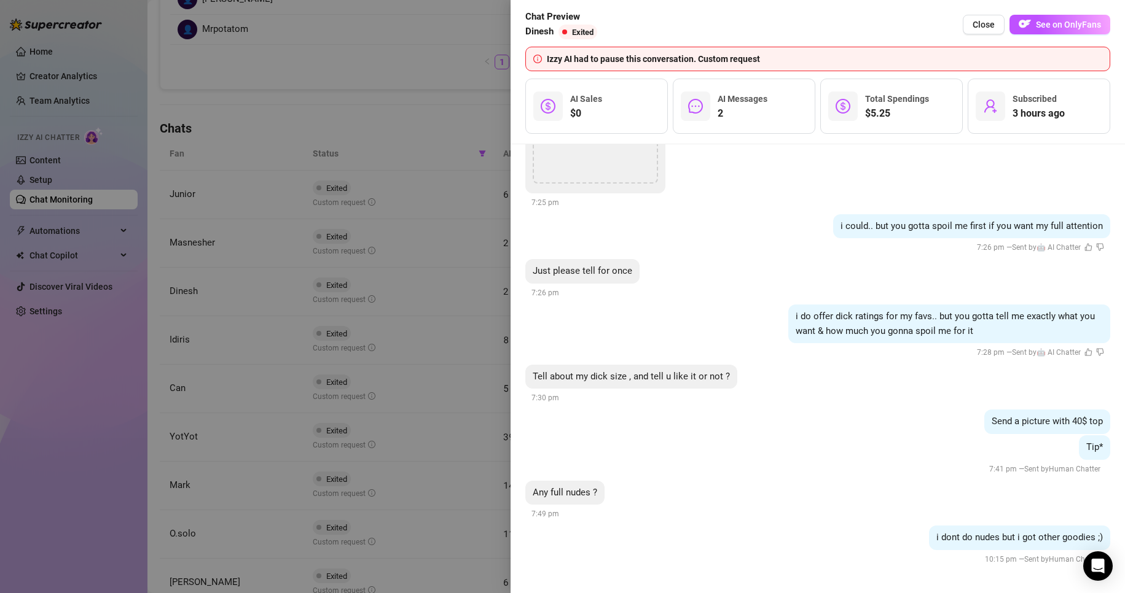
click at [397, 286] on div at bounding box center [562, 296] width 1125 height 593
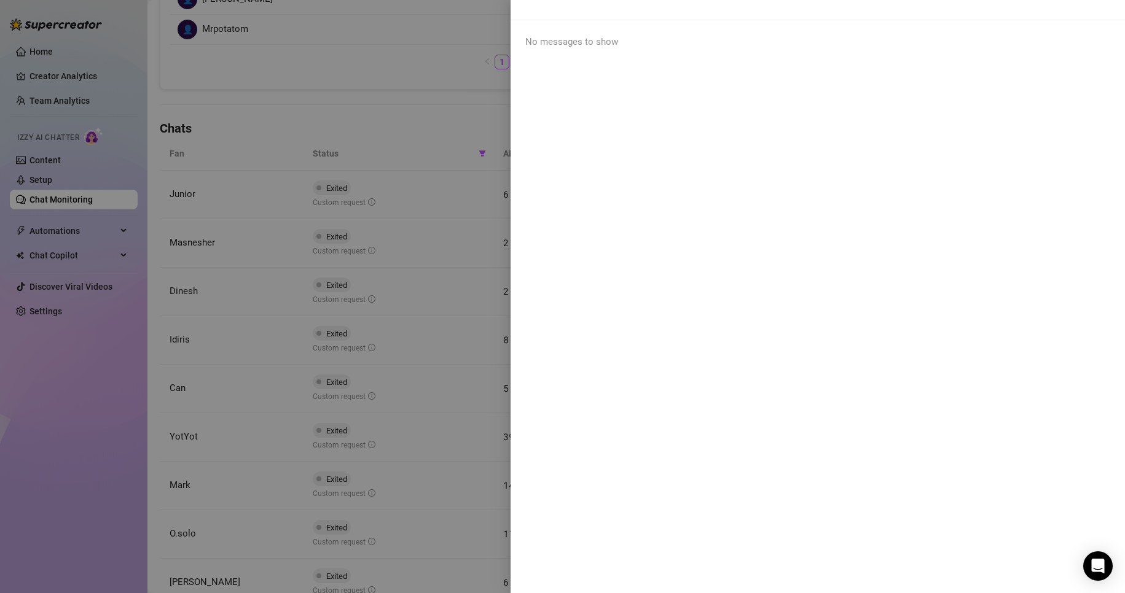
scroll to position [0, 0]
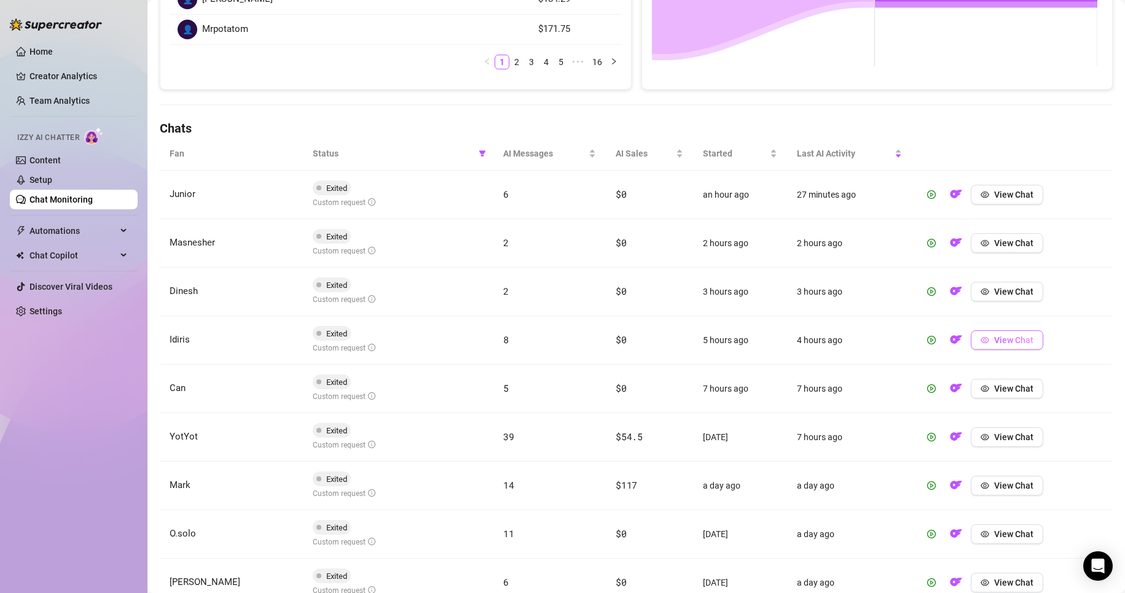
click at [536, 327] on span "View Chat" at bounding box center [1013, 340] width 39 height 10
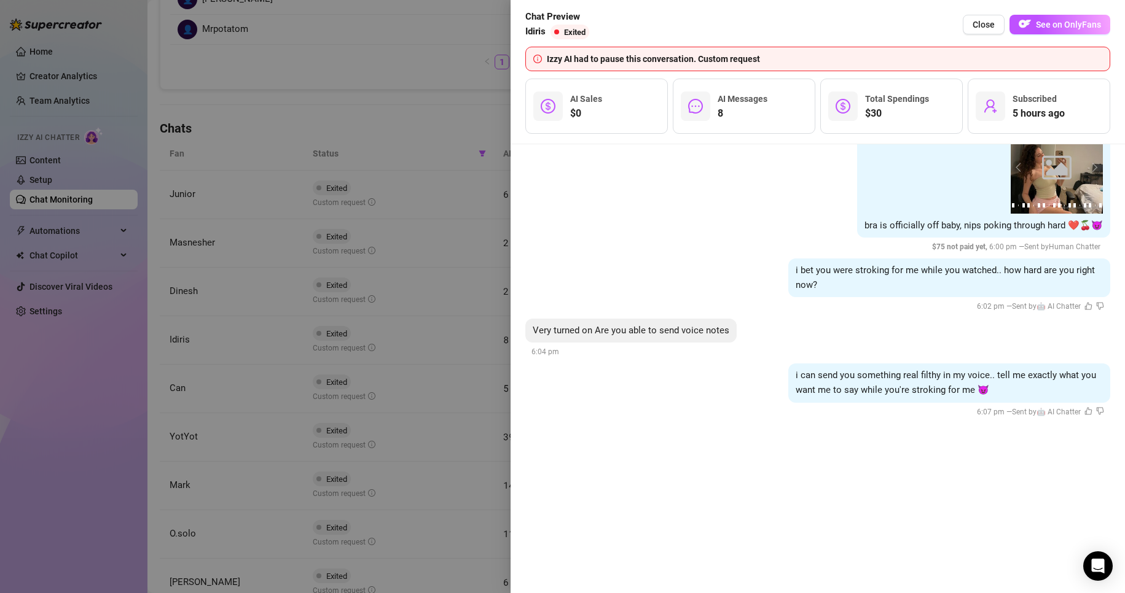
scroll to position [1208, 0]
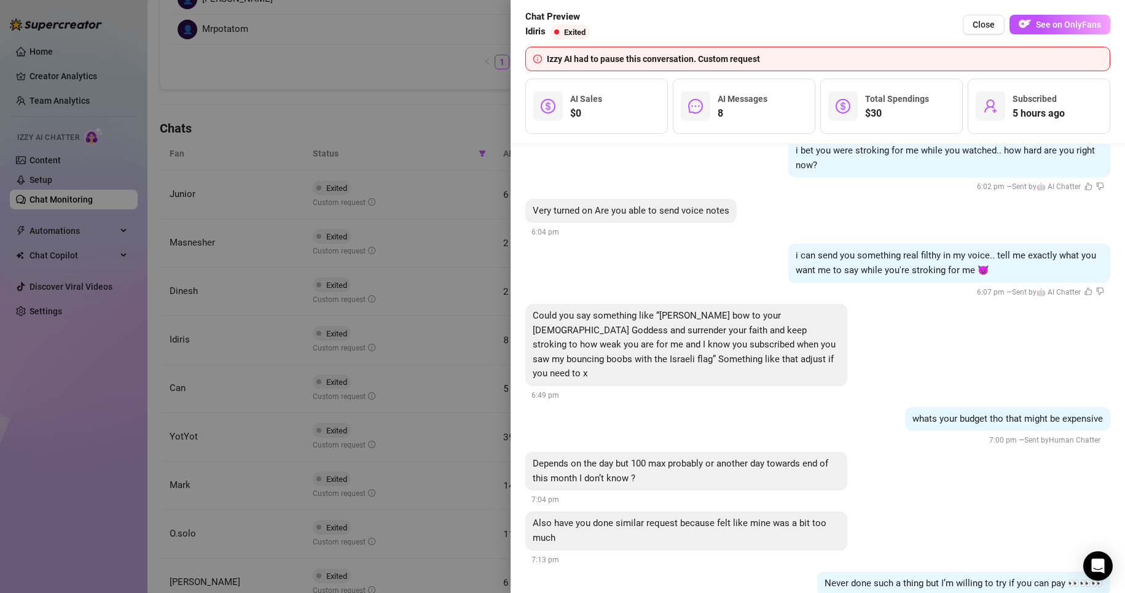
click at [395, 327] on div at bounding box center [562, 296] width 1125 height 593
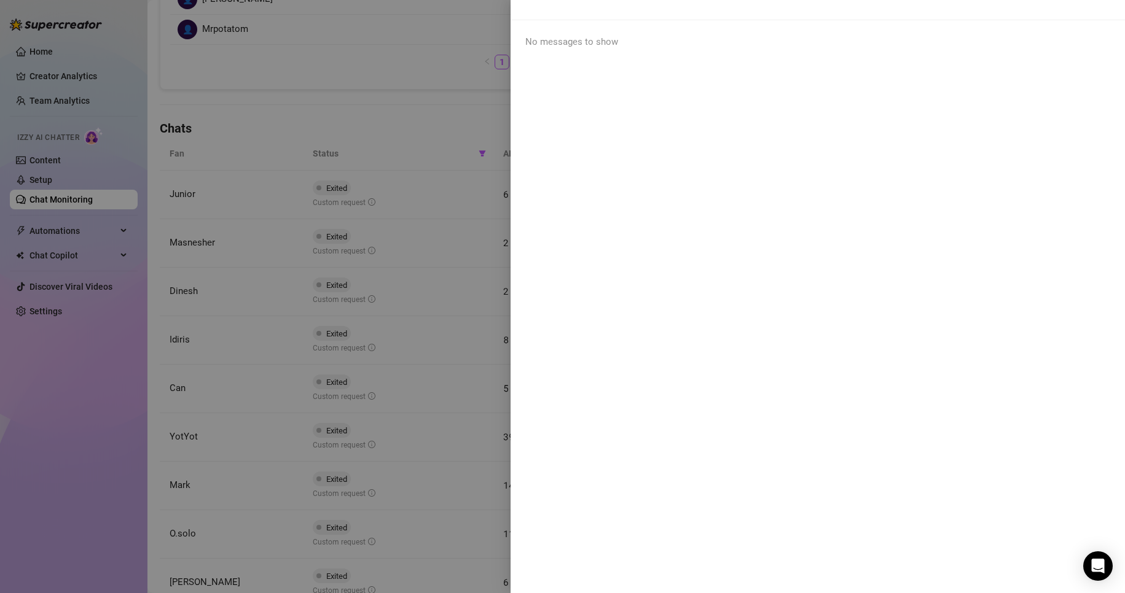
scroll to position [0, 0]
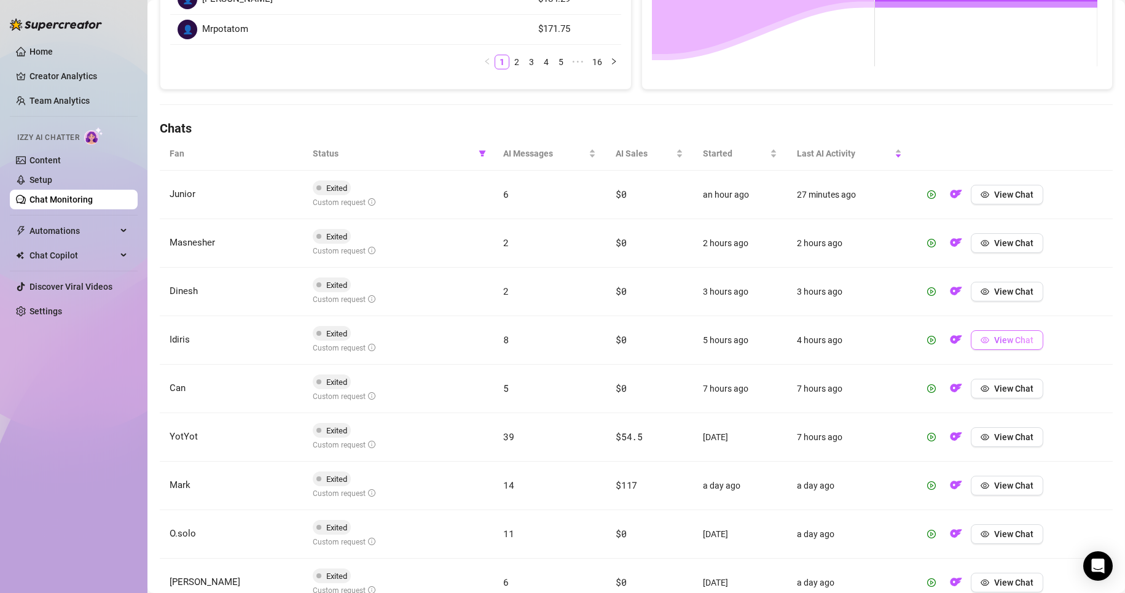
click at [536, 327] on span "View Chat" at bounding box center [1013, 340] width 39 height 10
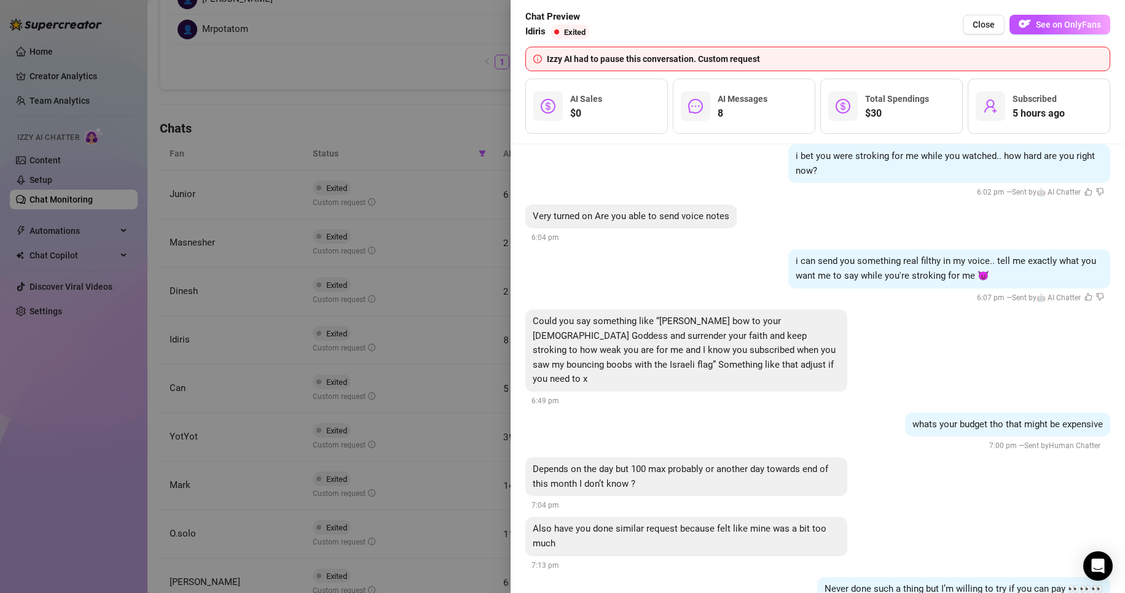
scroll to position [1224, 0]
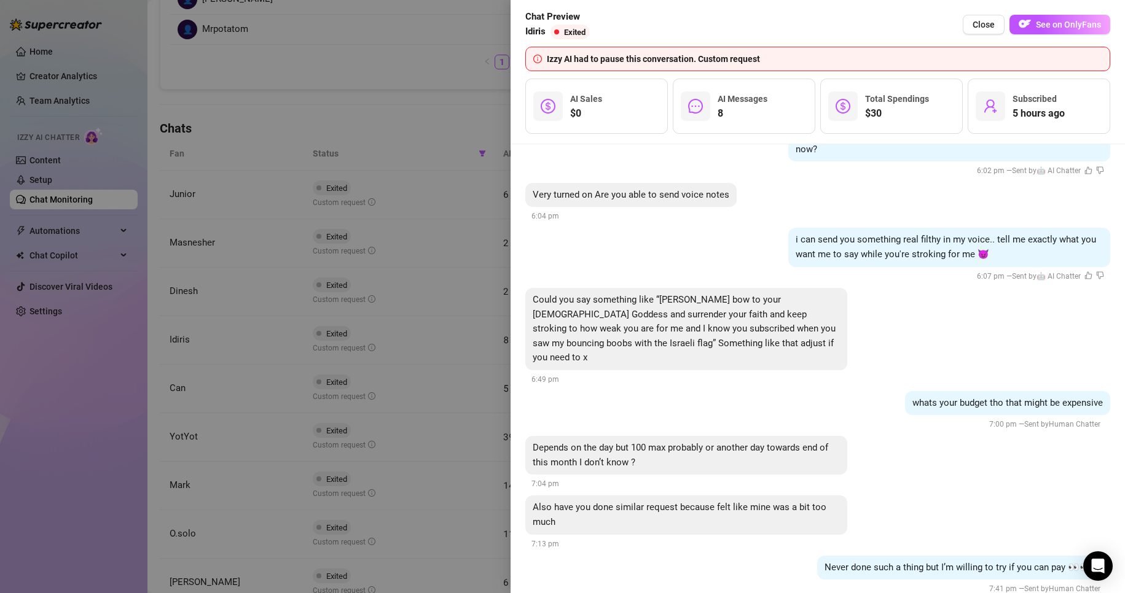
click at [397, 305] on div at bounding box center [562, 296] width 1125 height 593
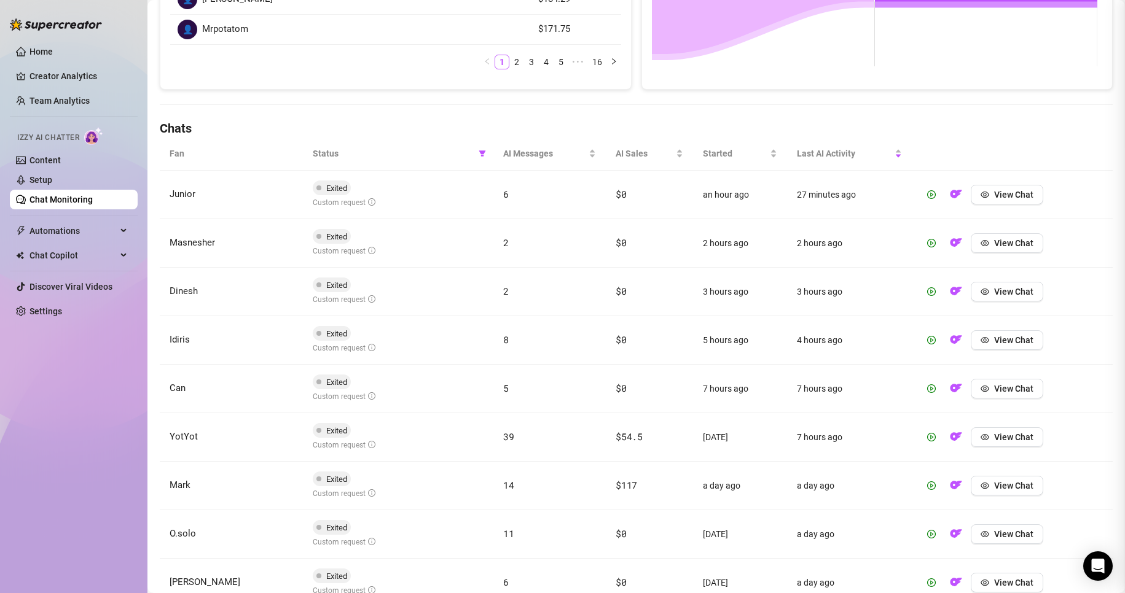
scroll to position [0, 0]
click at [536, 327] on button "View Chat" at bounding box center [1007, 389] width 72 height 20
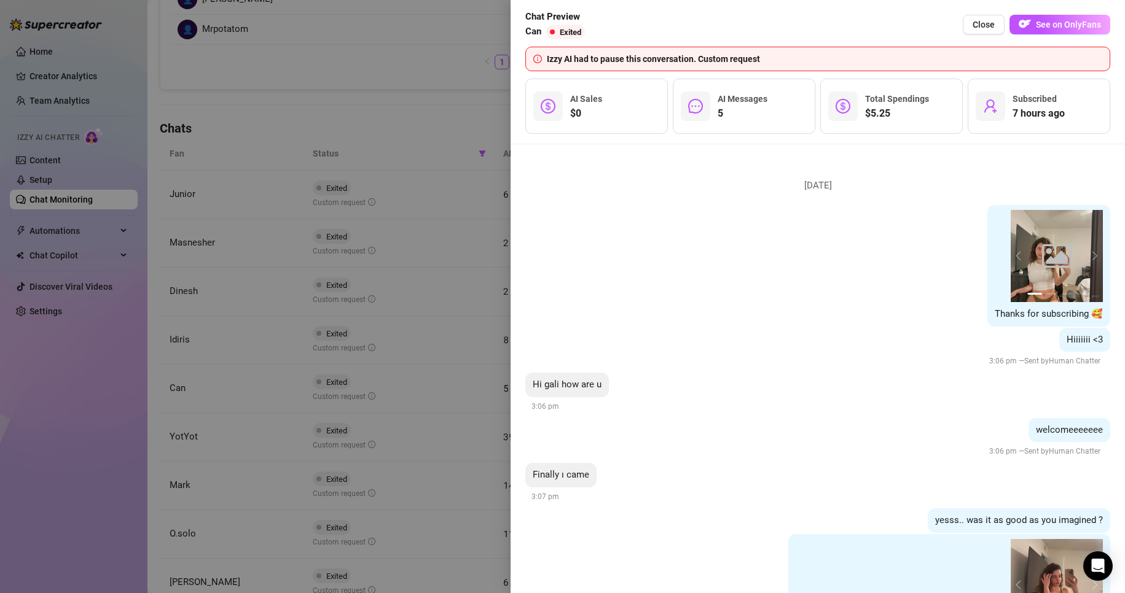
scroll to position [282, 0]
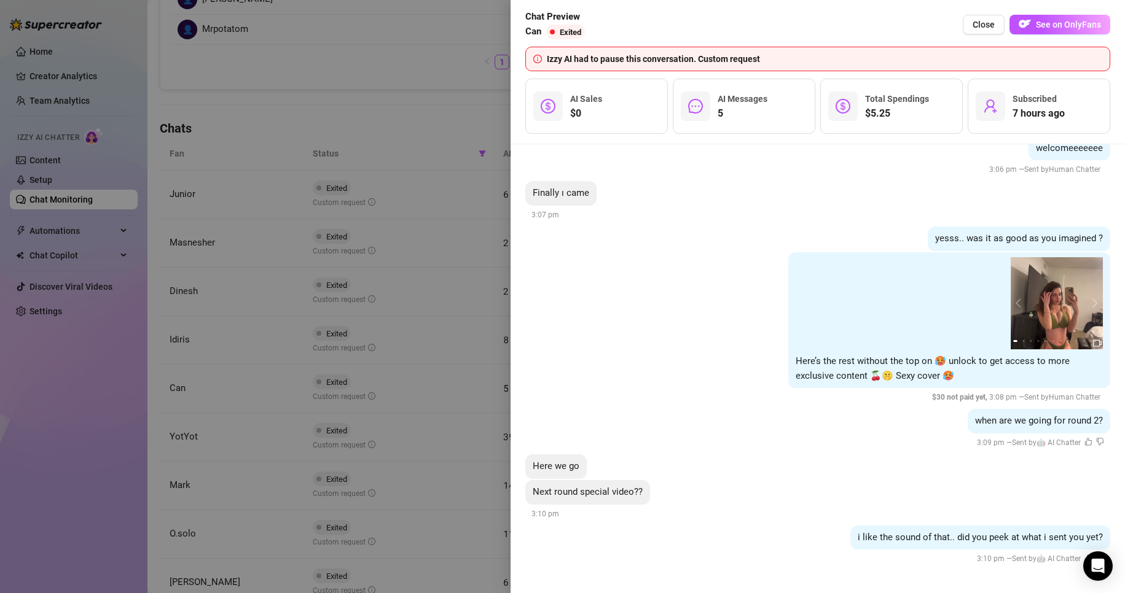
click at [400, 327] on div at bounding box center [562, 296] width 1125 height 593
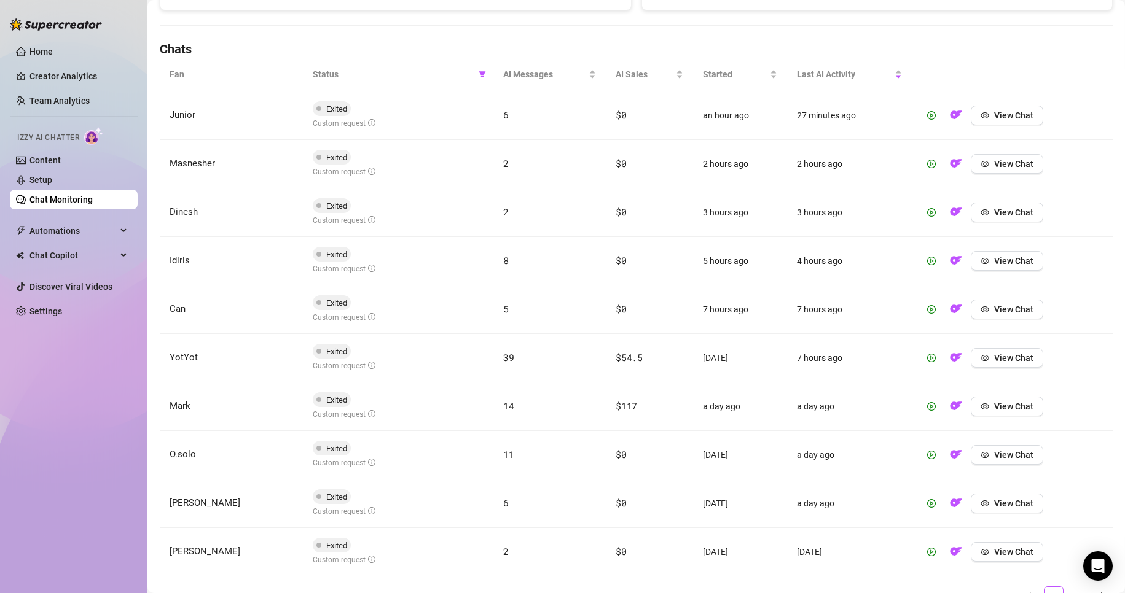
scroll to position [459, 0]
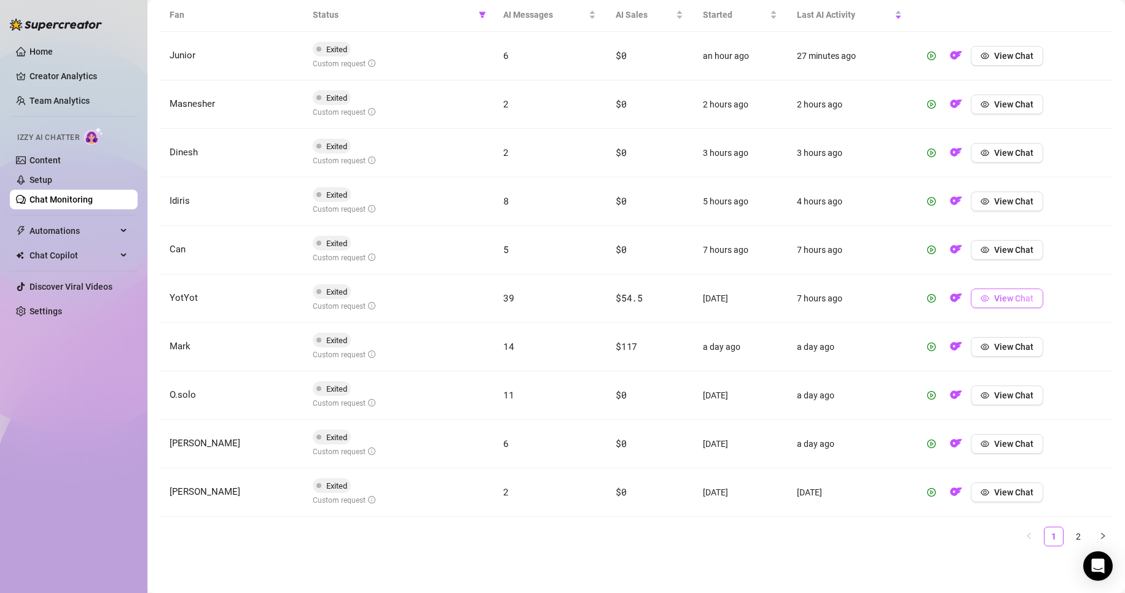
click at [536, 303] on span "View Chat" at bounding box center [1013, 299] width 39 height 10
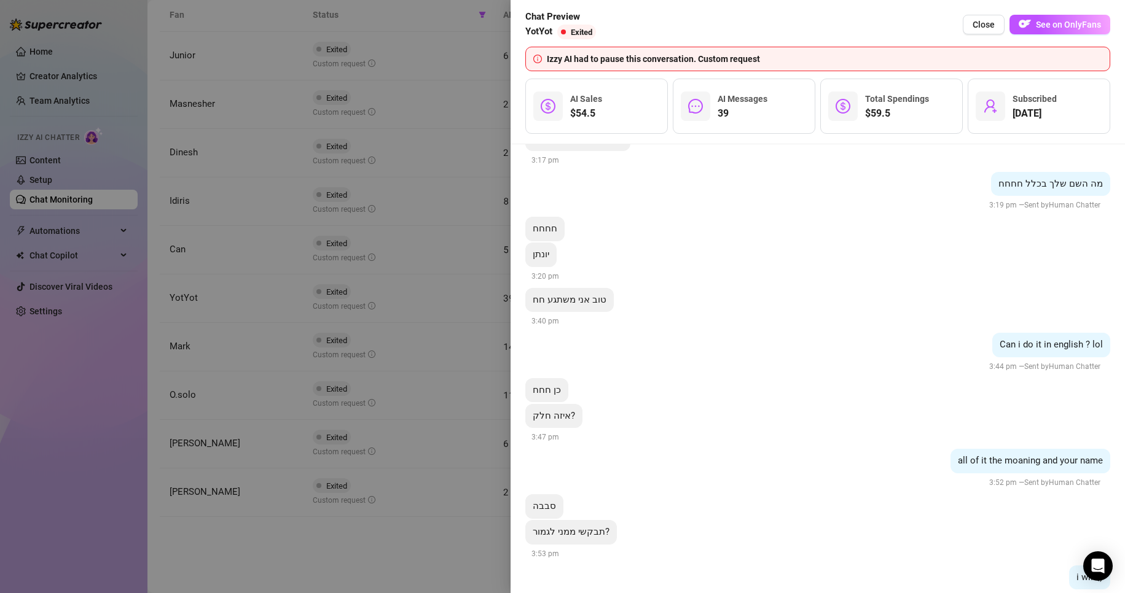
scroll to position [7299, 0]
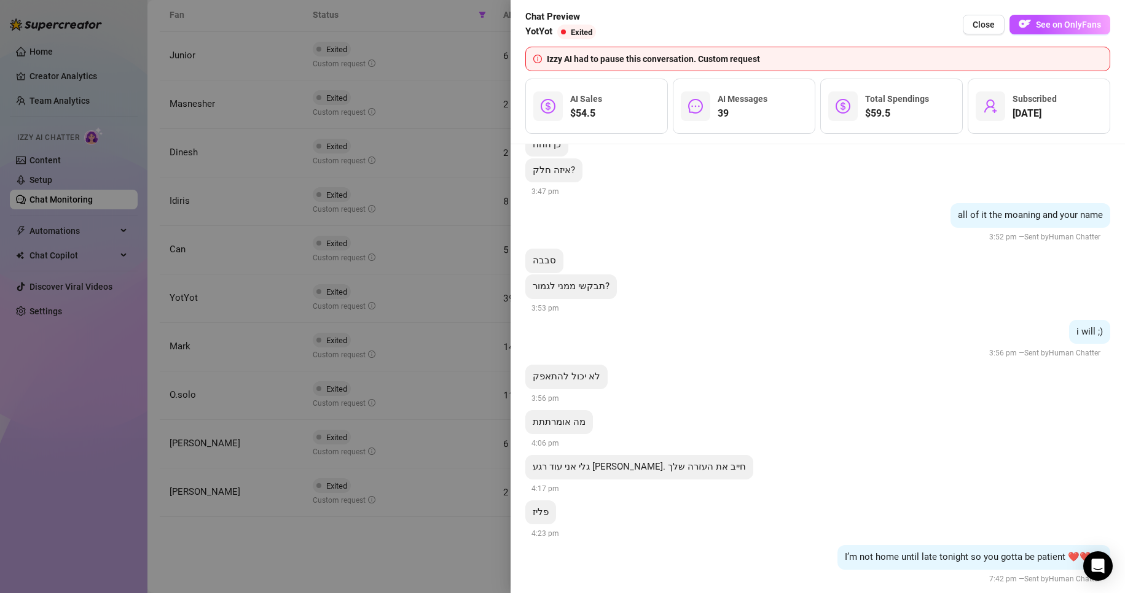
click at [407, 214] on div at bounding box center [562, 296] width 1125 height 593
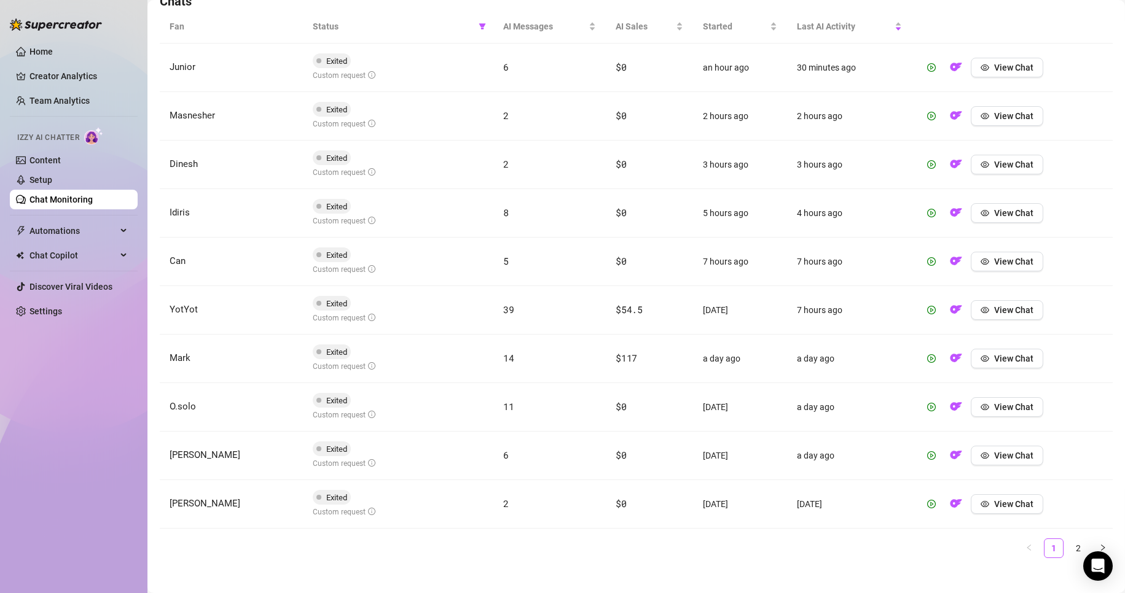
scroll to position [459, 0]
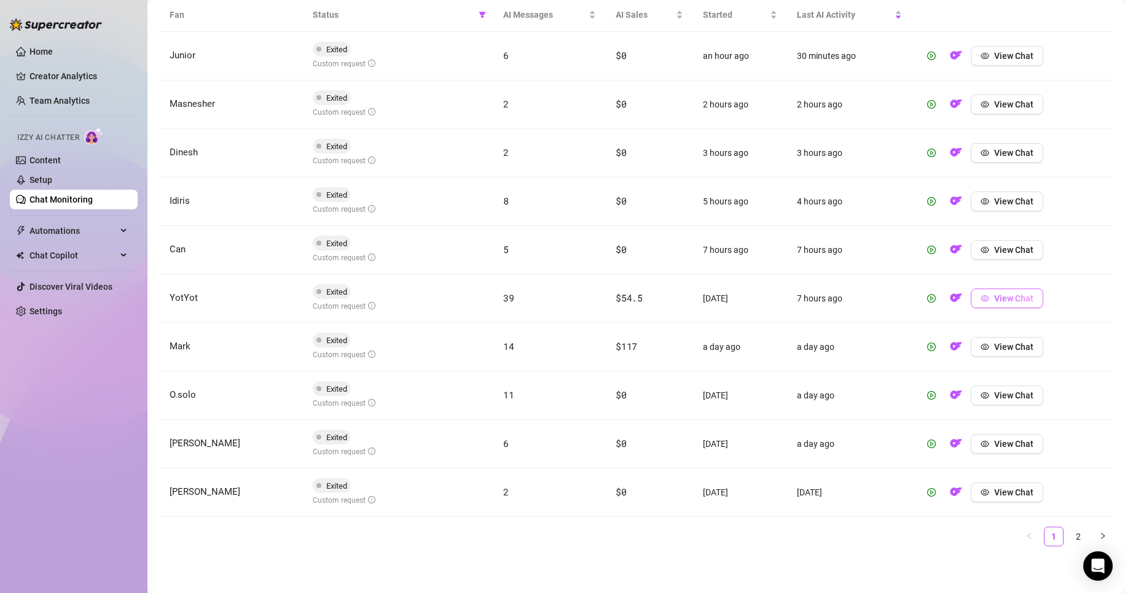
click at [536, 294] on span "View Chat" at bounding box center [1013, 299] width 39 height 10
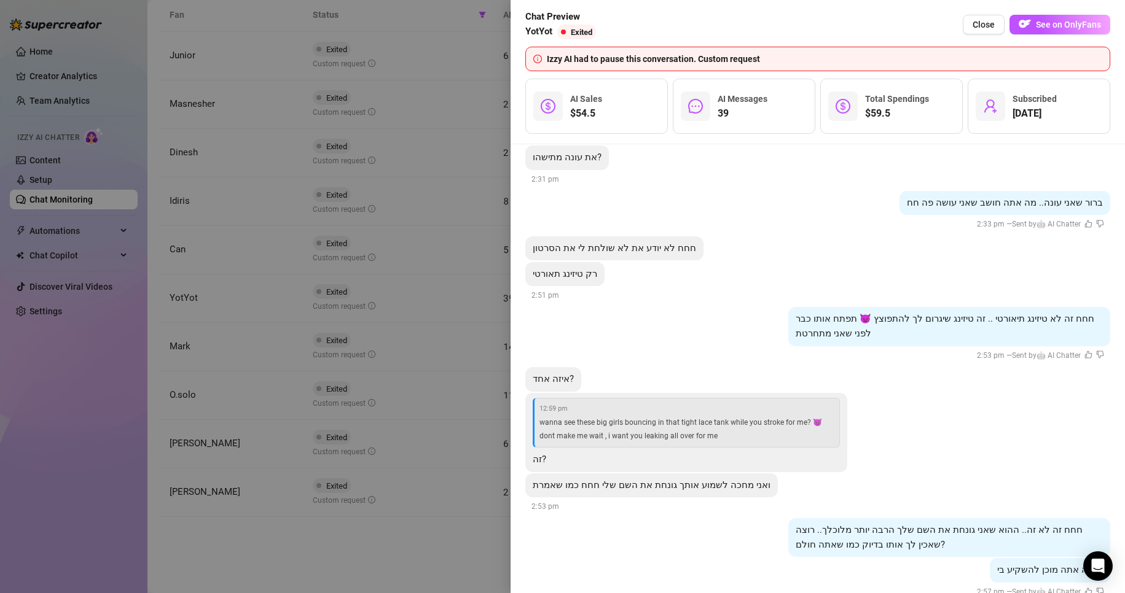
scroll to position [6482, 0]
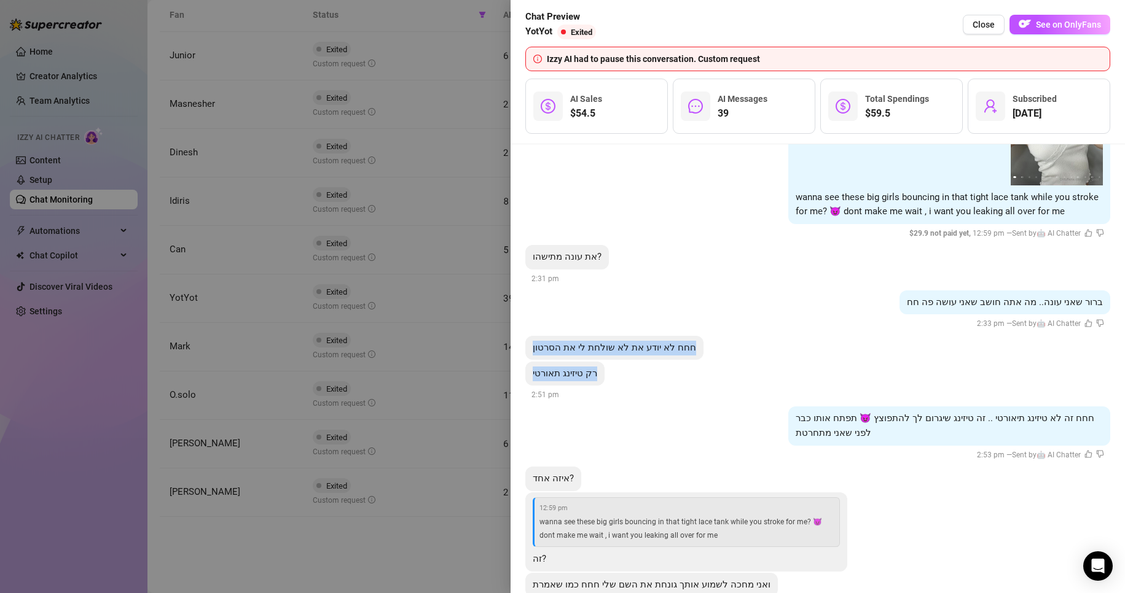
drag, startPoint x: 587, startPoint y: 363, endPoint x: 533, endPoint y: 342, distance: 58.7
click at [533, 327] on li "[DATE] 8:02 am you mean the one where Im squeezing my tits, moaning your name, …" at bounding box center [817, 598] width 585 height 2457
click at [533, 327] on span "חחח לא יודע את לא שולחת לי את הסרטון" at bounding box center [614, 347] width 163 height 11
click at [536, 327] on div "רק טיזינג תאורטי 2:51 pm" at bounding box center [817, 382] width 585 height 41
click at [536, 327] on span "חחח לא יודע את לא שולחת לי את הסרטון" at bounding box center [614, 347] width 163 height 11
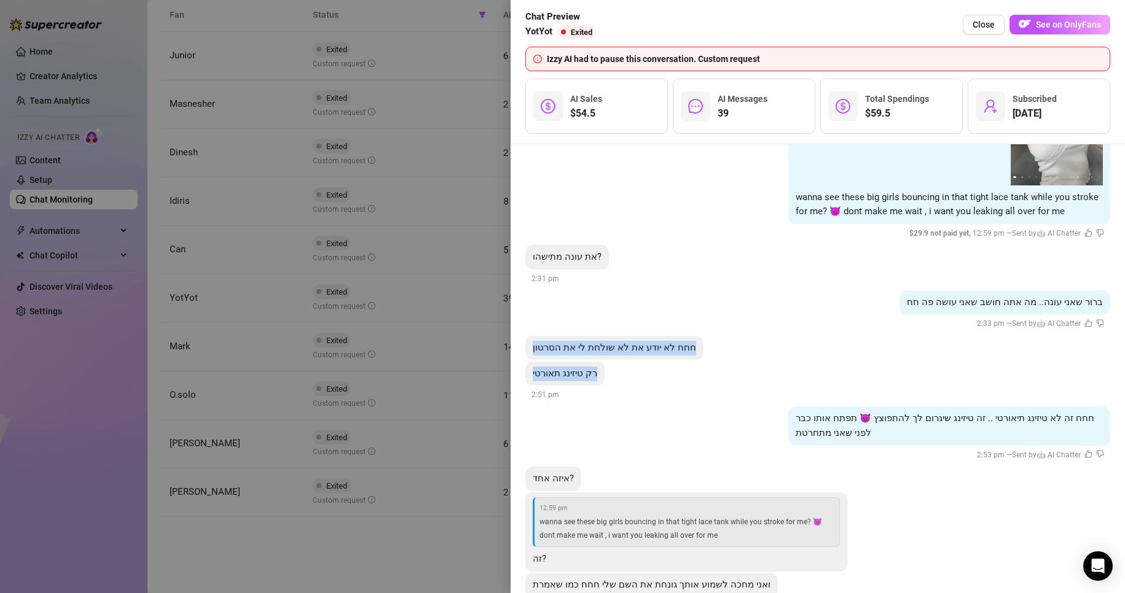
click at [536, 327] on span "חחח לא יודע את לא שולחת לי את הסרטון" at bounding box center [614, 347] width 163 height 11
click at [536, 327] on div "חחח לא יודע את לא שולחת לי את הסרטון" at bounding box center [614, 348] width 178 height 25
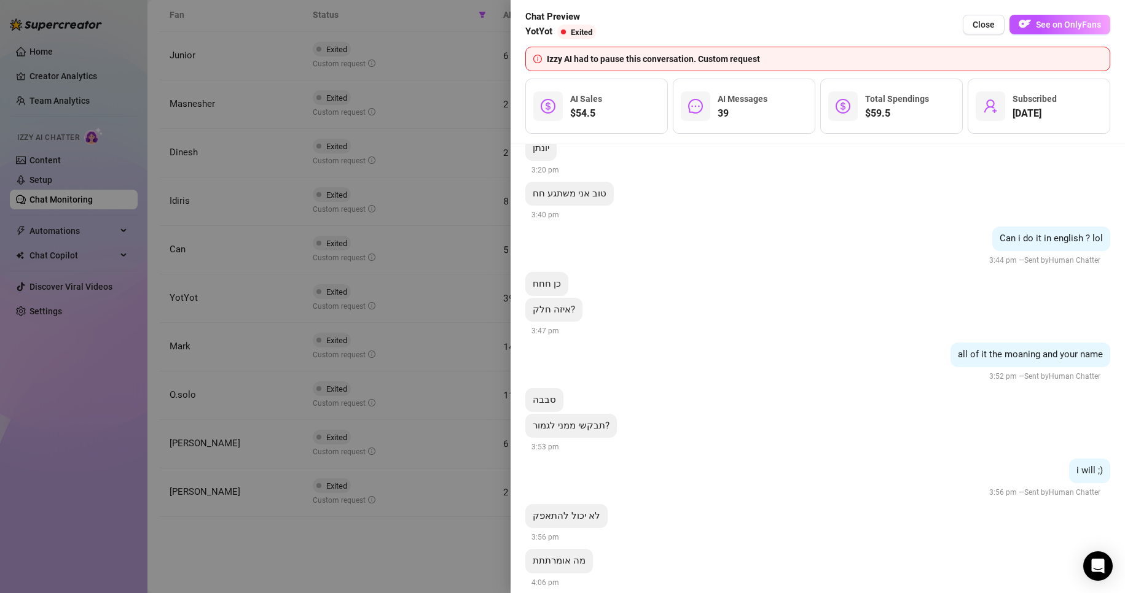
scroll to position [7711, 0]
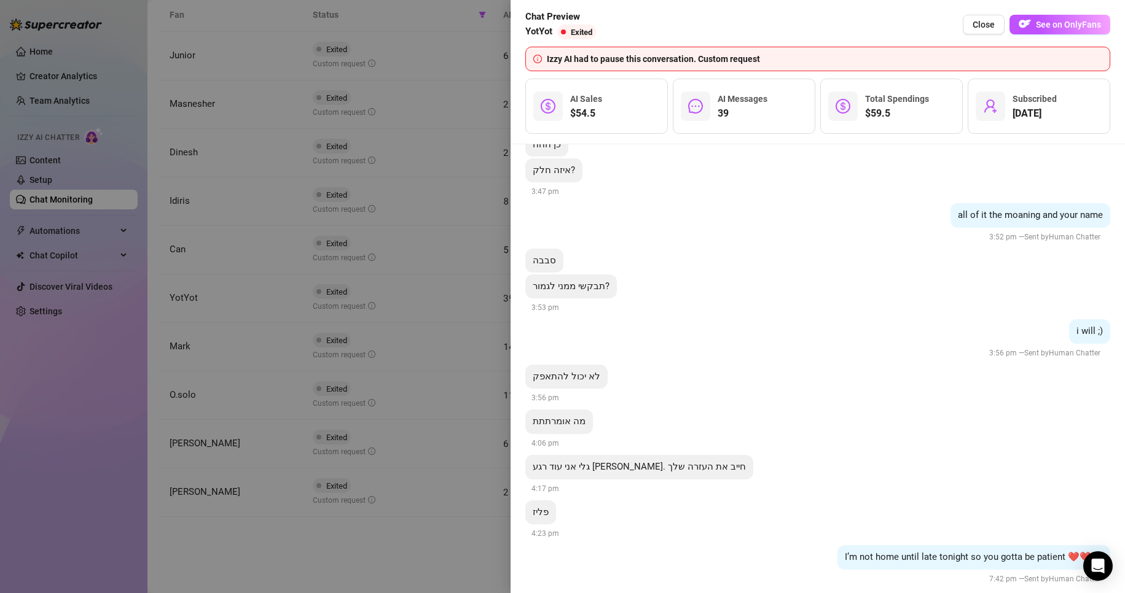
click at [358, 327] on div at bounding box center [562, 296] width 1125 height 593
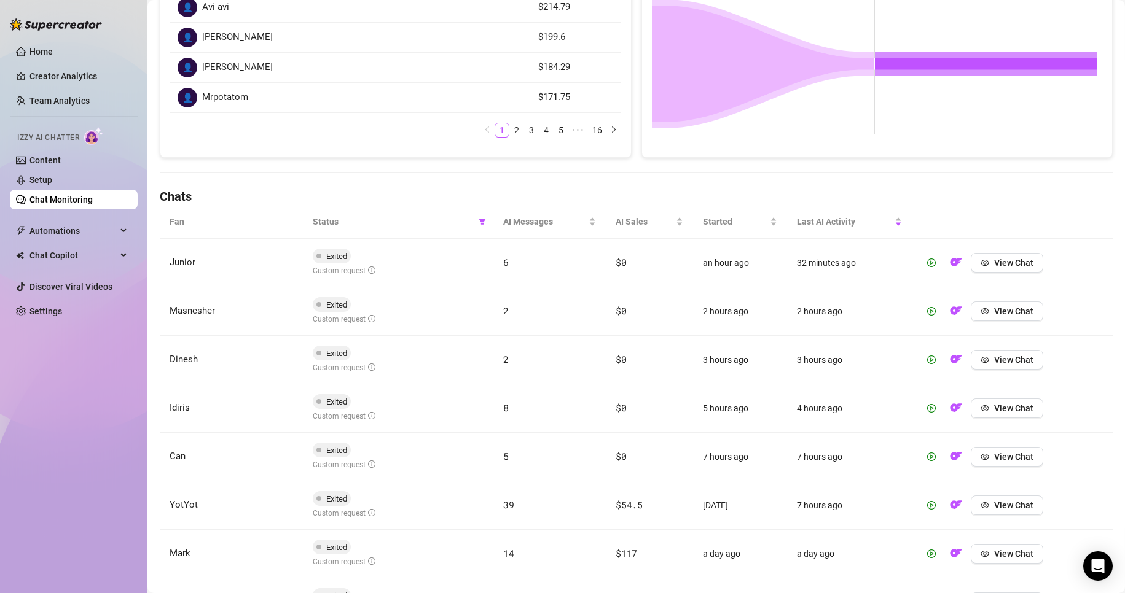
scroll to position [0, 0]
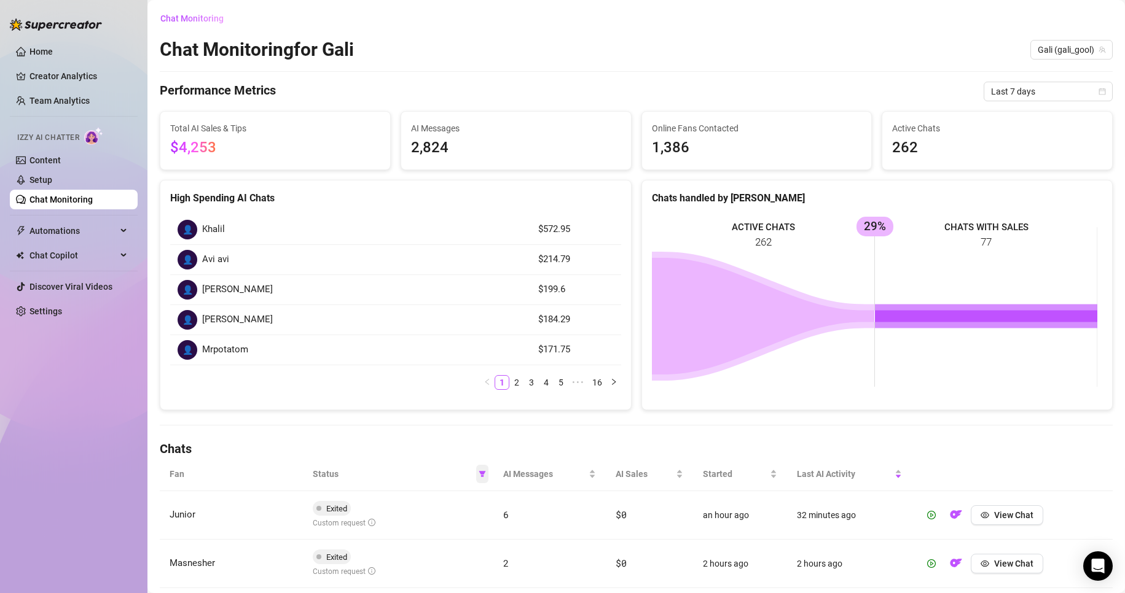
click at [480, 327] on icon "filter" at bounding box center [482, 474] width 7 height 7
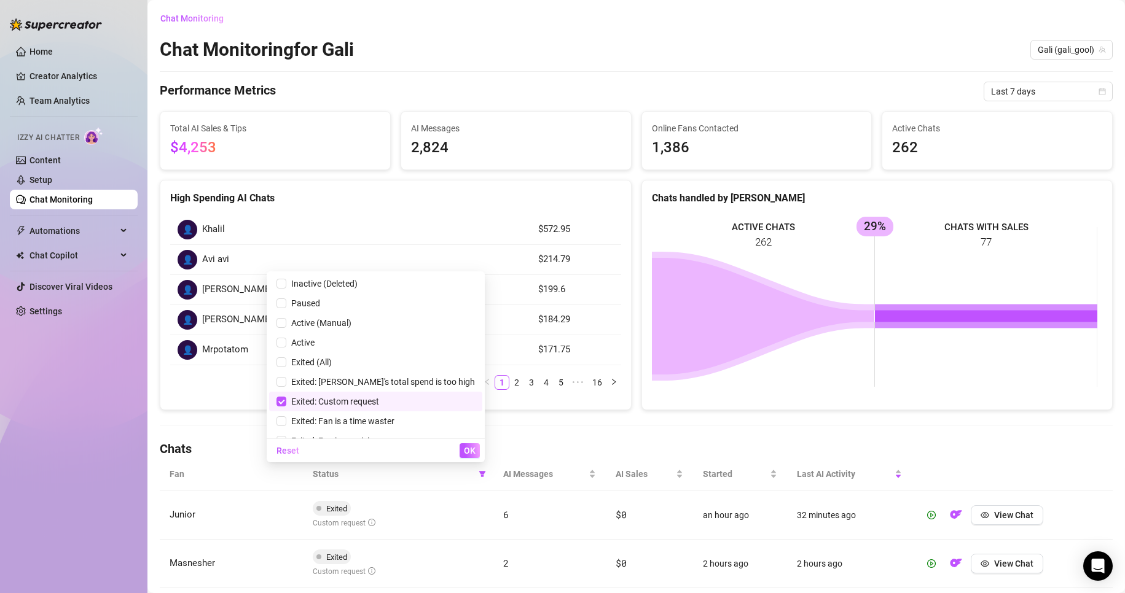
click at [379, 327] on span "Exited: Custom request" at bounding box center [332, 402] width 93 height 10
checkbox input "false"
click at [376, 327] on span "Exited: [PERSON_NAME]'s total spend is too high" at bounding box center [380, 382] width 189 height 10
checkbox input "true"
click at [464, 327] on span "OK" at bounding box center [470, 451] width 12 height 10
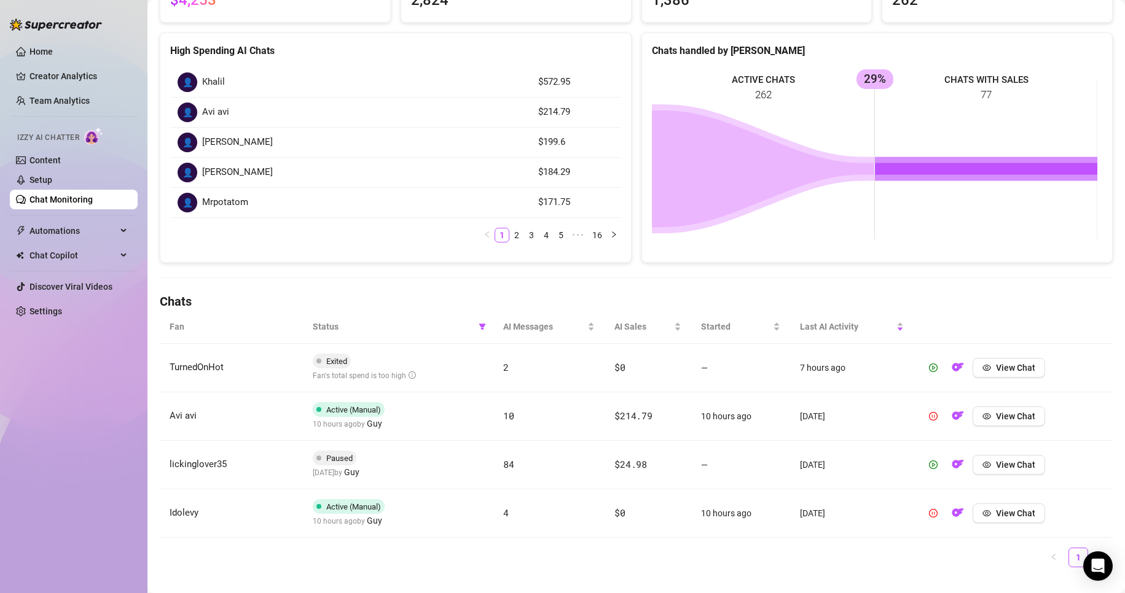
scroll to position [168, 0]
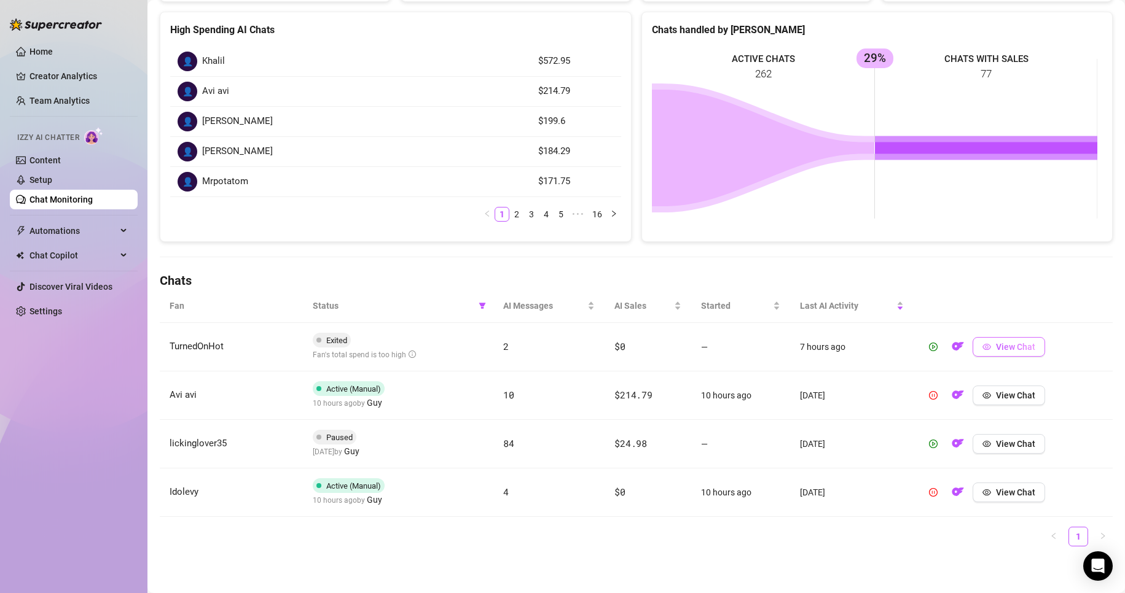
click at [536, 327] on span "View Chat" at bounding box center [1015, 347] width 39 height 10
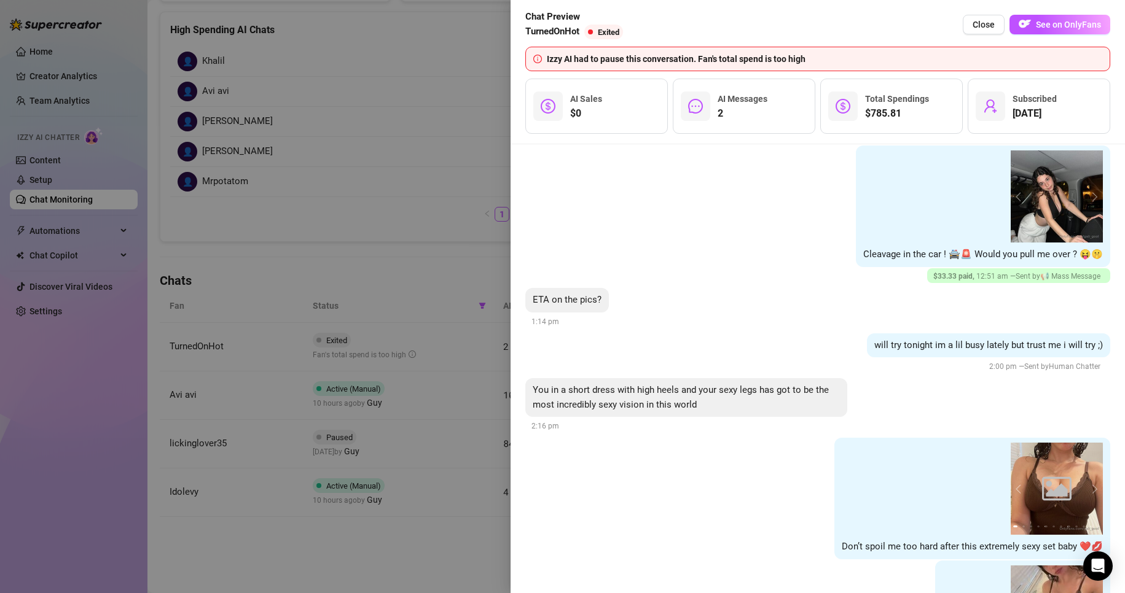
scroll to position [4573, 0]
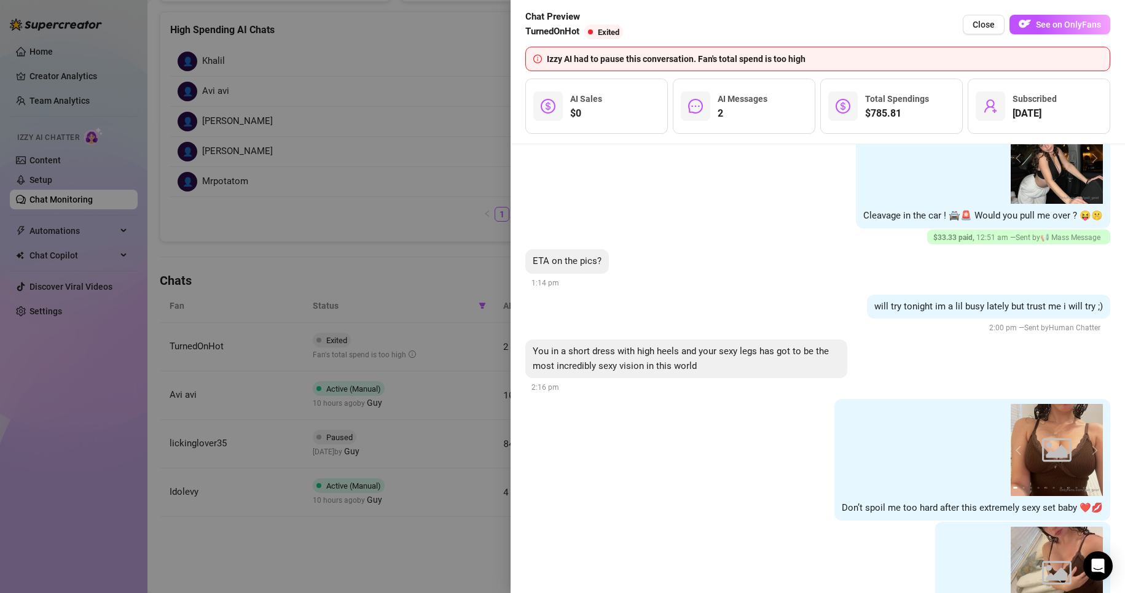
click at [429, 221] on div at bounding box center [562, 296] width 1125 height 593
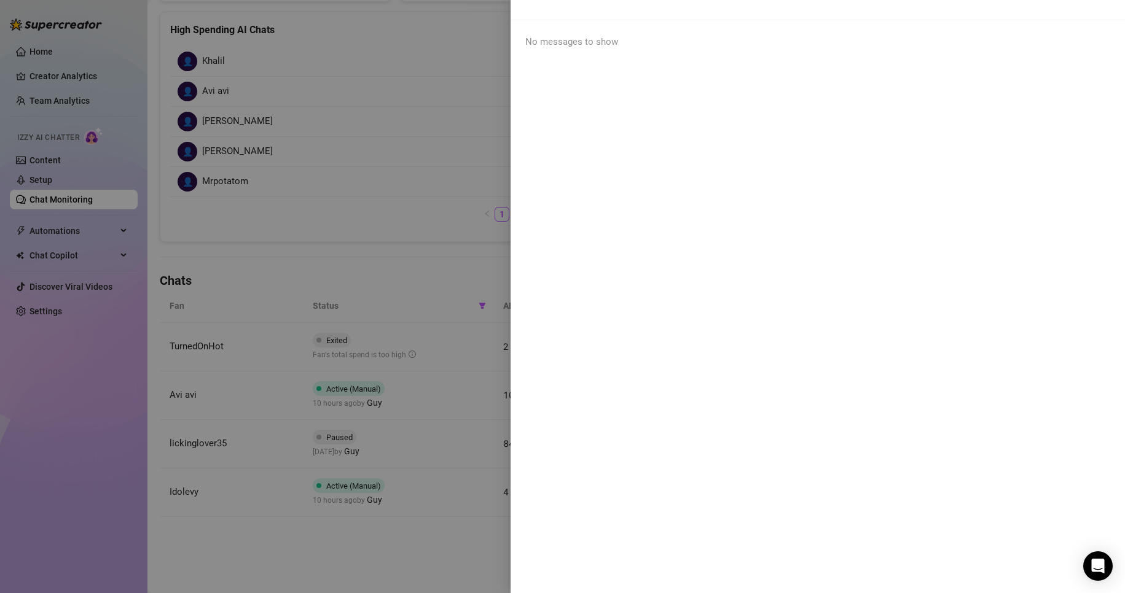
scroll to position [0, 0]
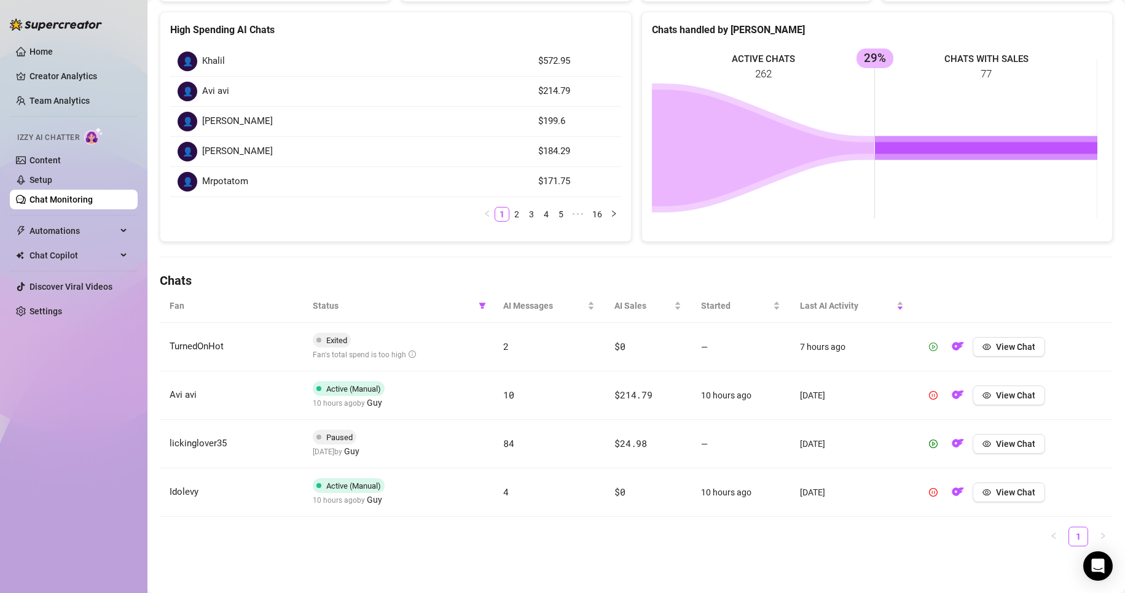
click at [536, 327] on icon "play-circle" at bounding box center [933, 347] width 9 height 9
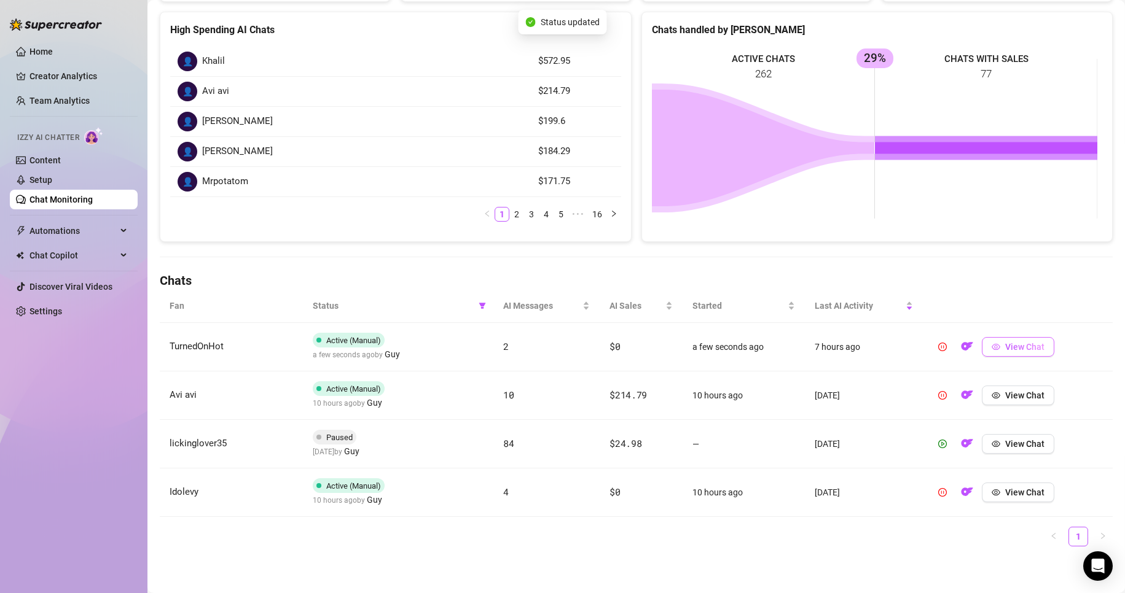
click at [536, 327] on button "View Chat" at bounding box center [1018, 347] width 72 height 20
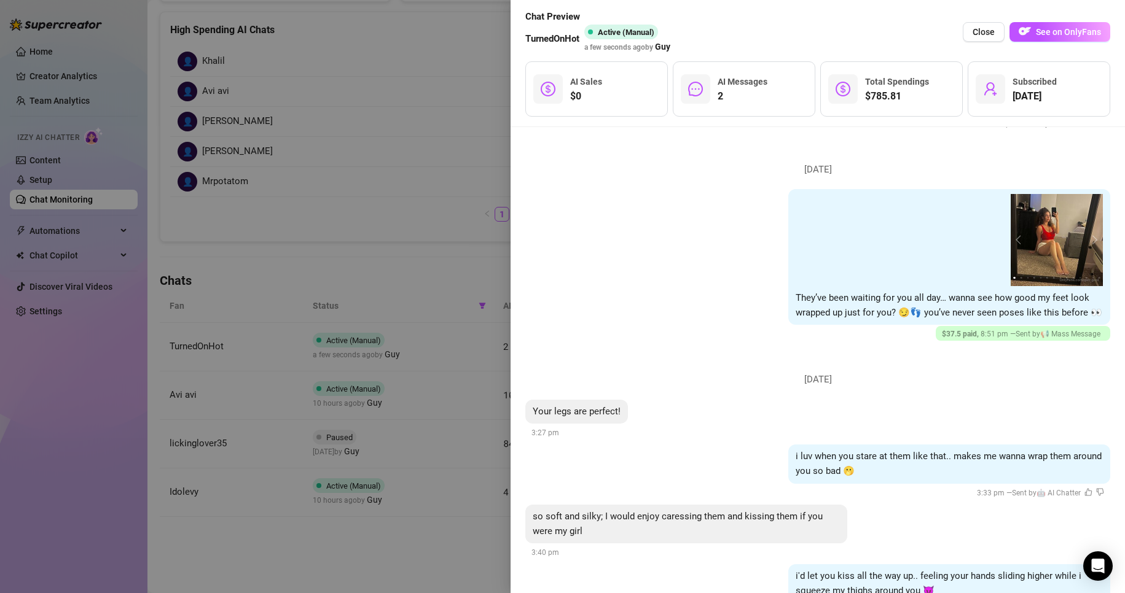
scroll to position [5231, 0]
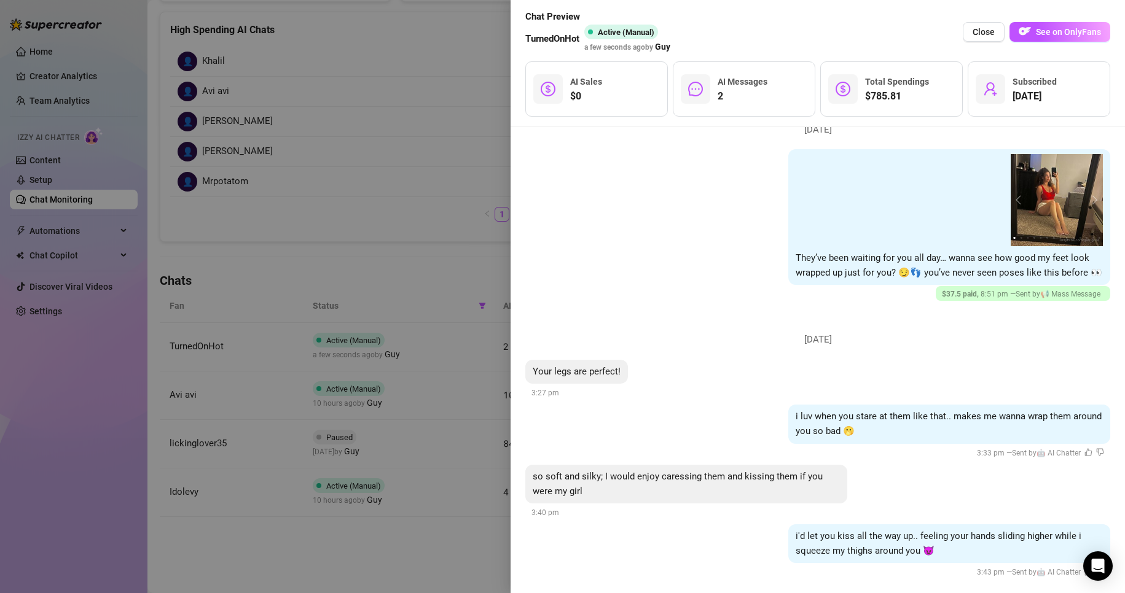
click at [420, 256] on div at bounding box center [562, 296] width 1125 height 593
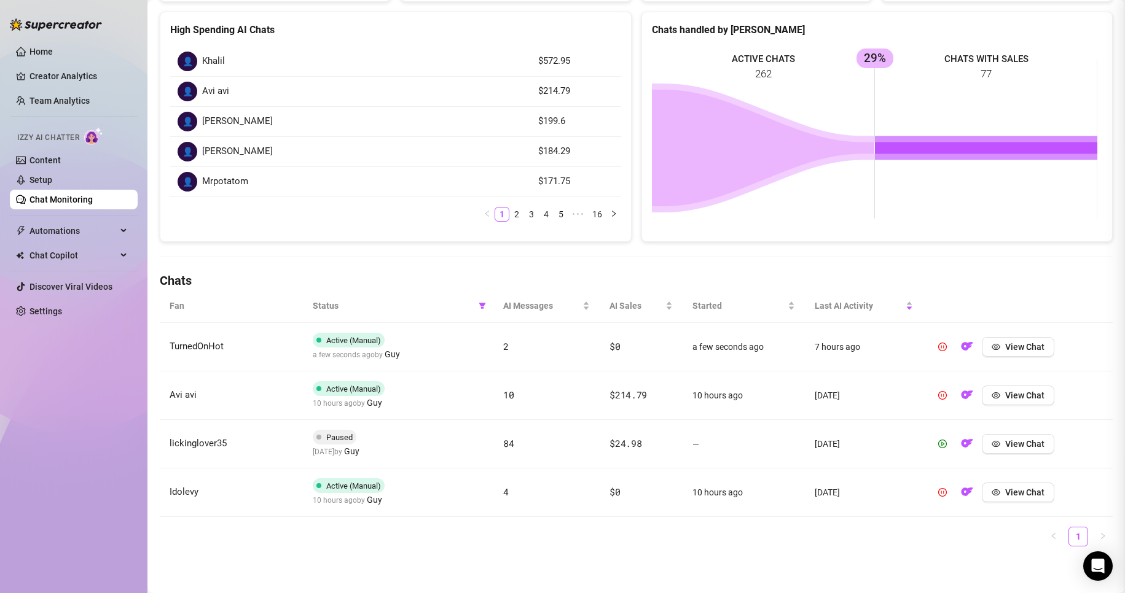
scroll to position [0, 0]
